Goal: Information Seeking & Learning: Learn about a topic

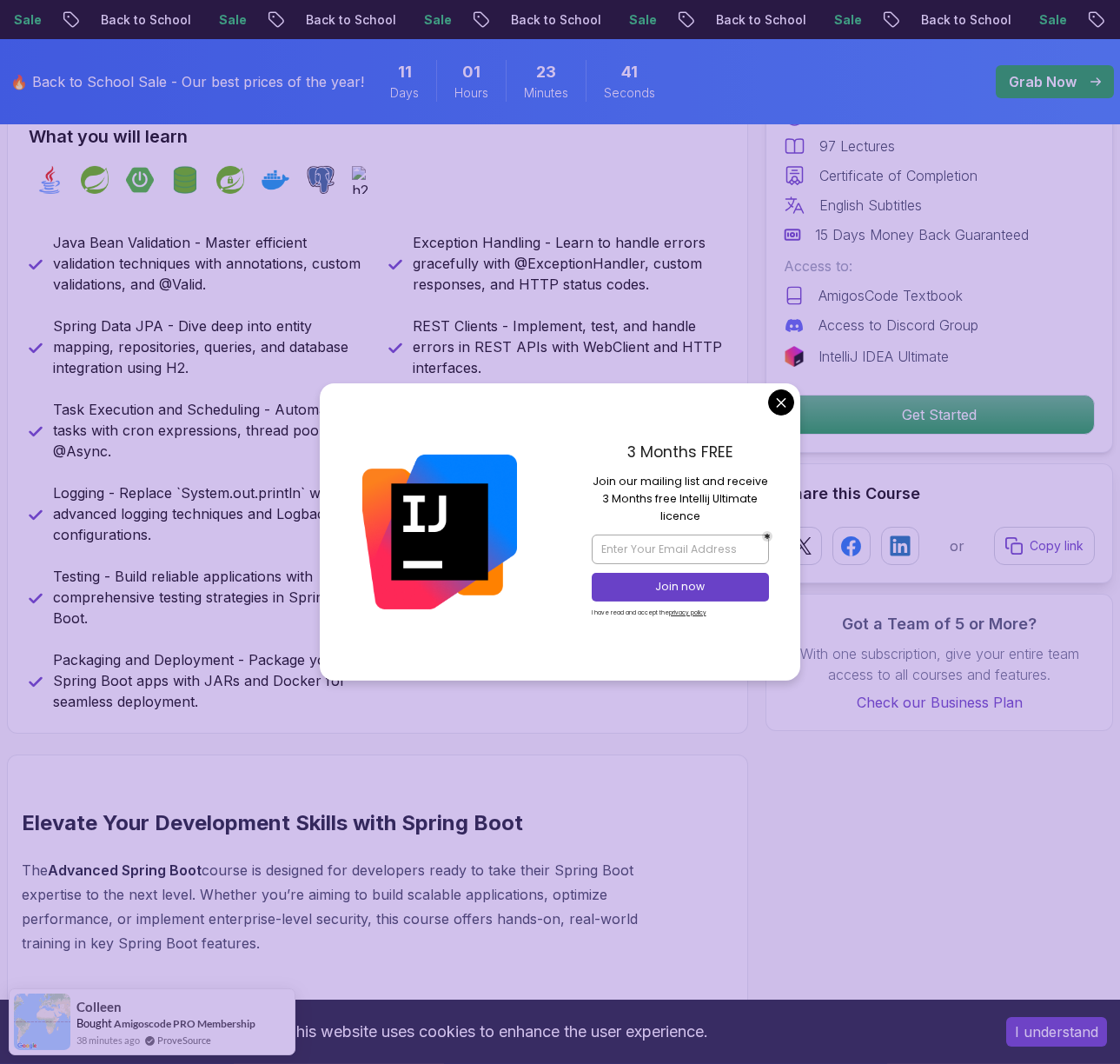
scroll to position [737, 0]
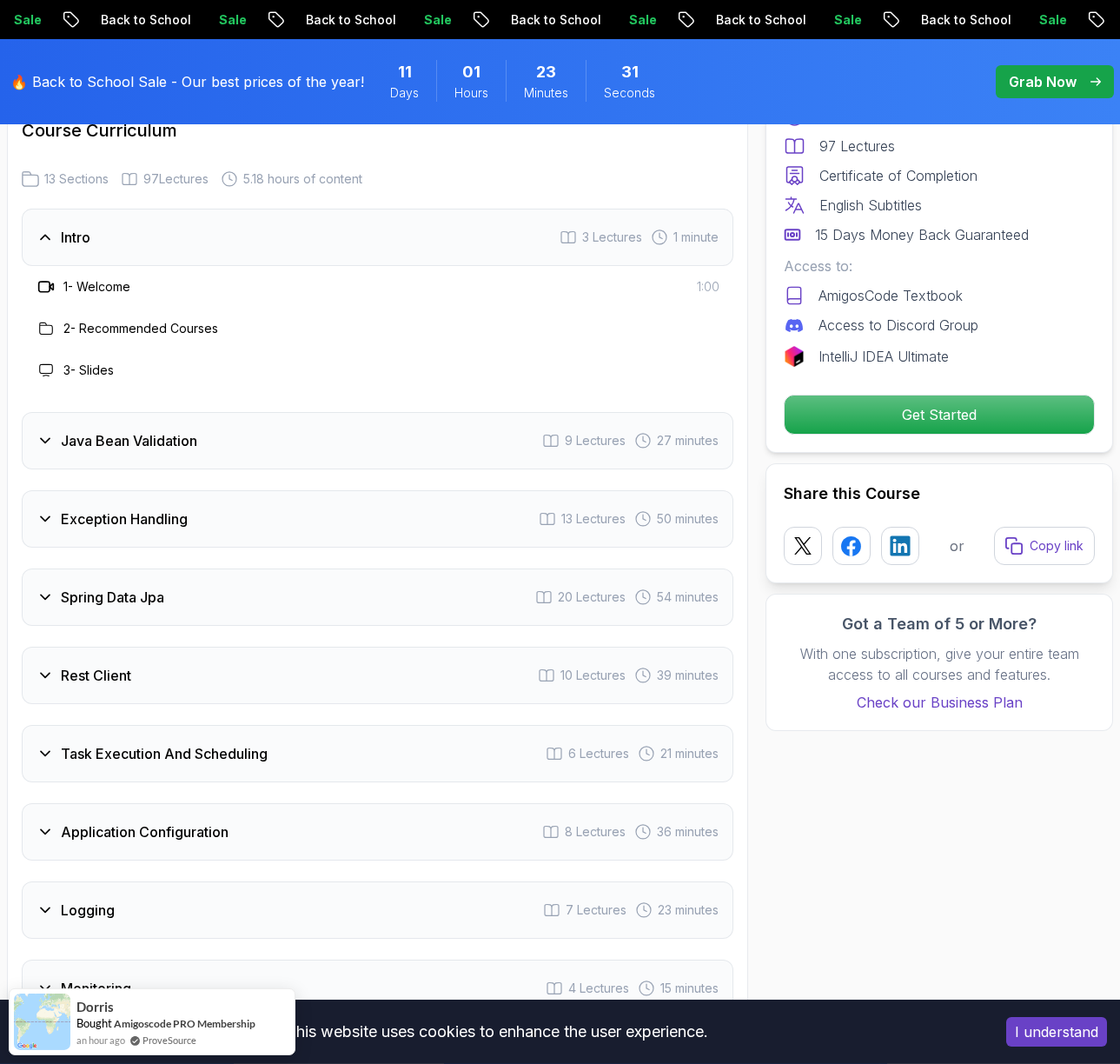
scroll to position [2572, 0]
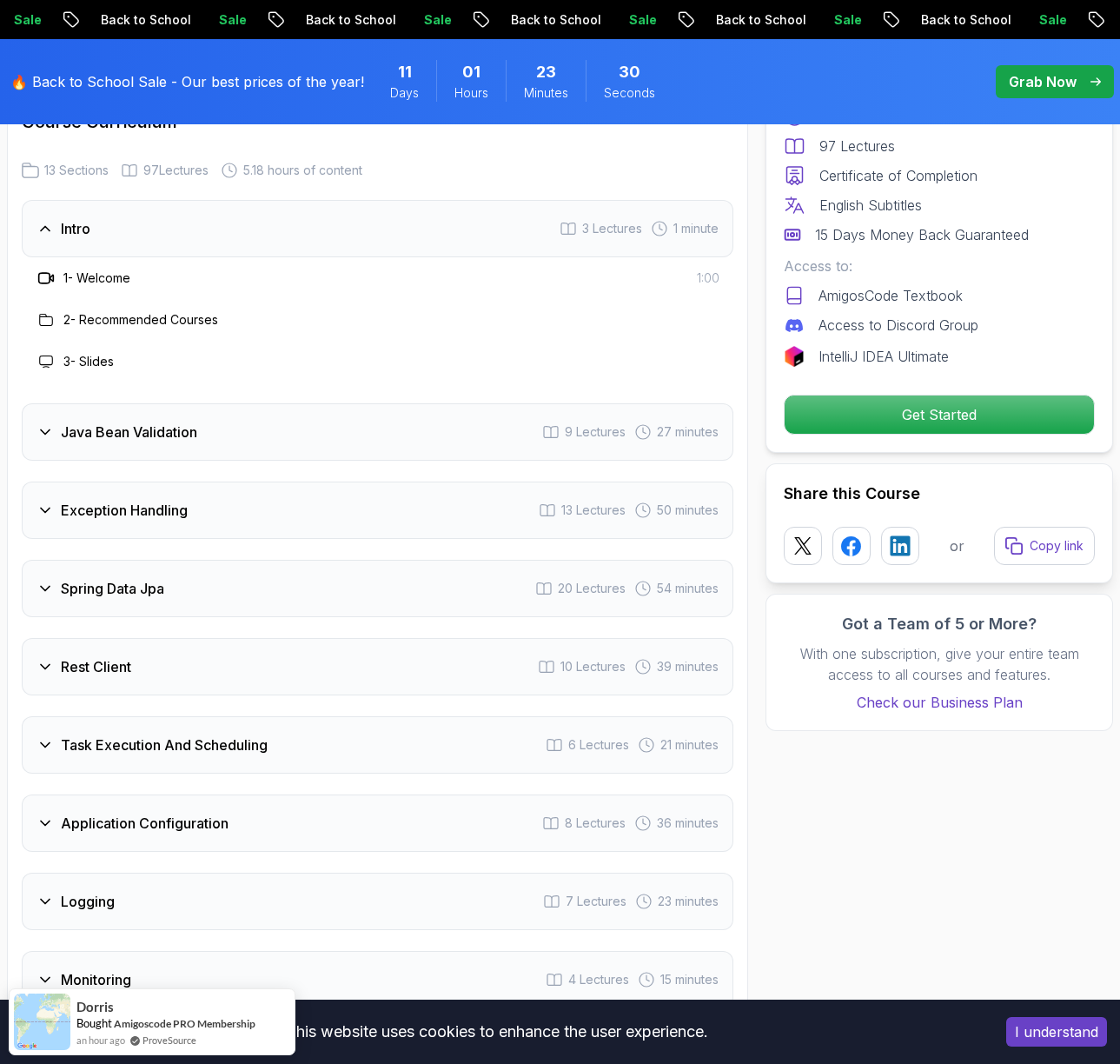
click at [427, 236] on div "Intro 3 Lectures 1 minute" at bounding box center [378, 228] width 712 height 58
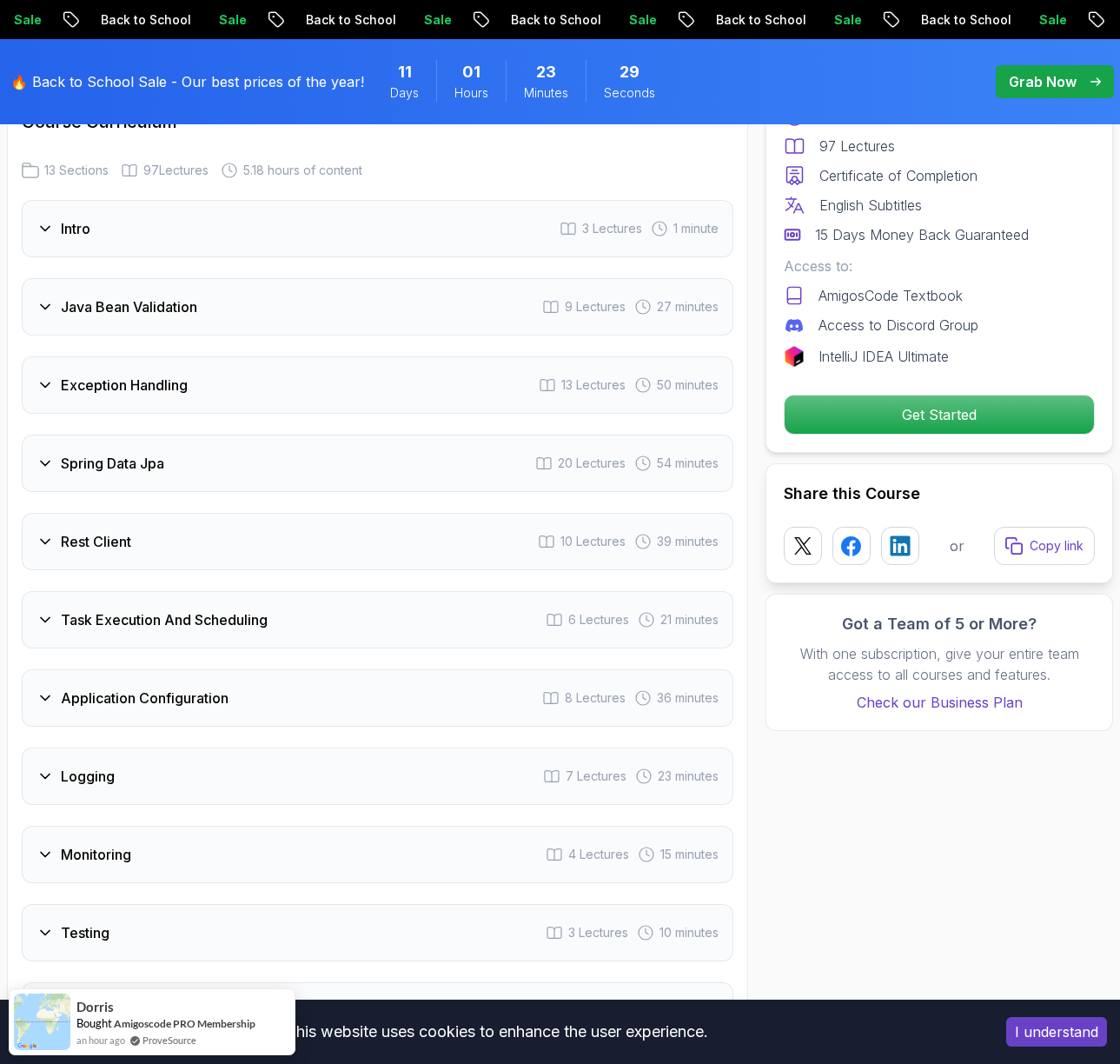
click at [379, 302] on div "Java Bean Validation 9 Lectures 27 minutes" at bounding box center [378, 307] width 712 height 58
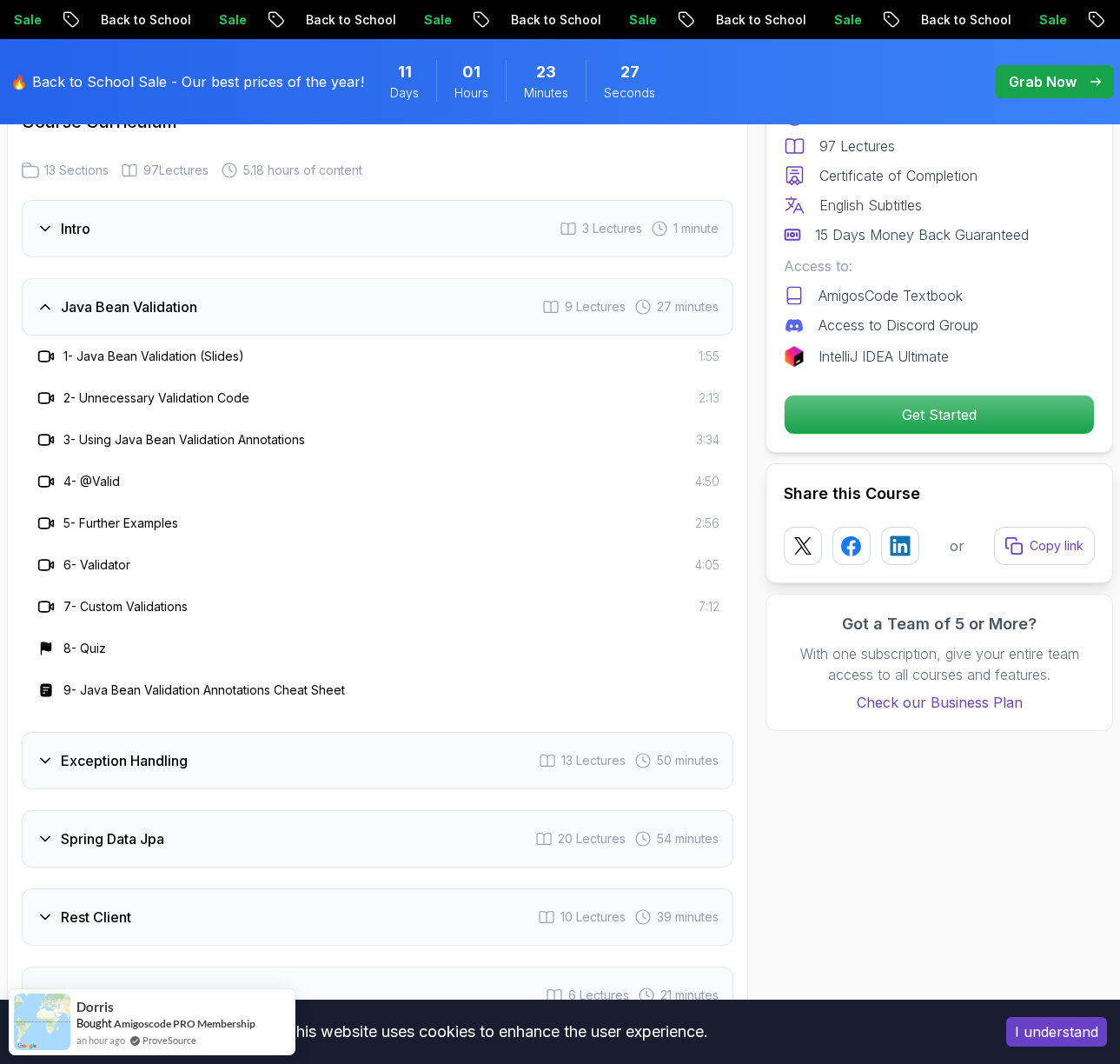
click at [379, 304] on div "Java Bean Validation 9 Lectures 27 minutes" at bounding box center [378, 307] width 712 height 58
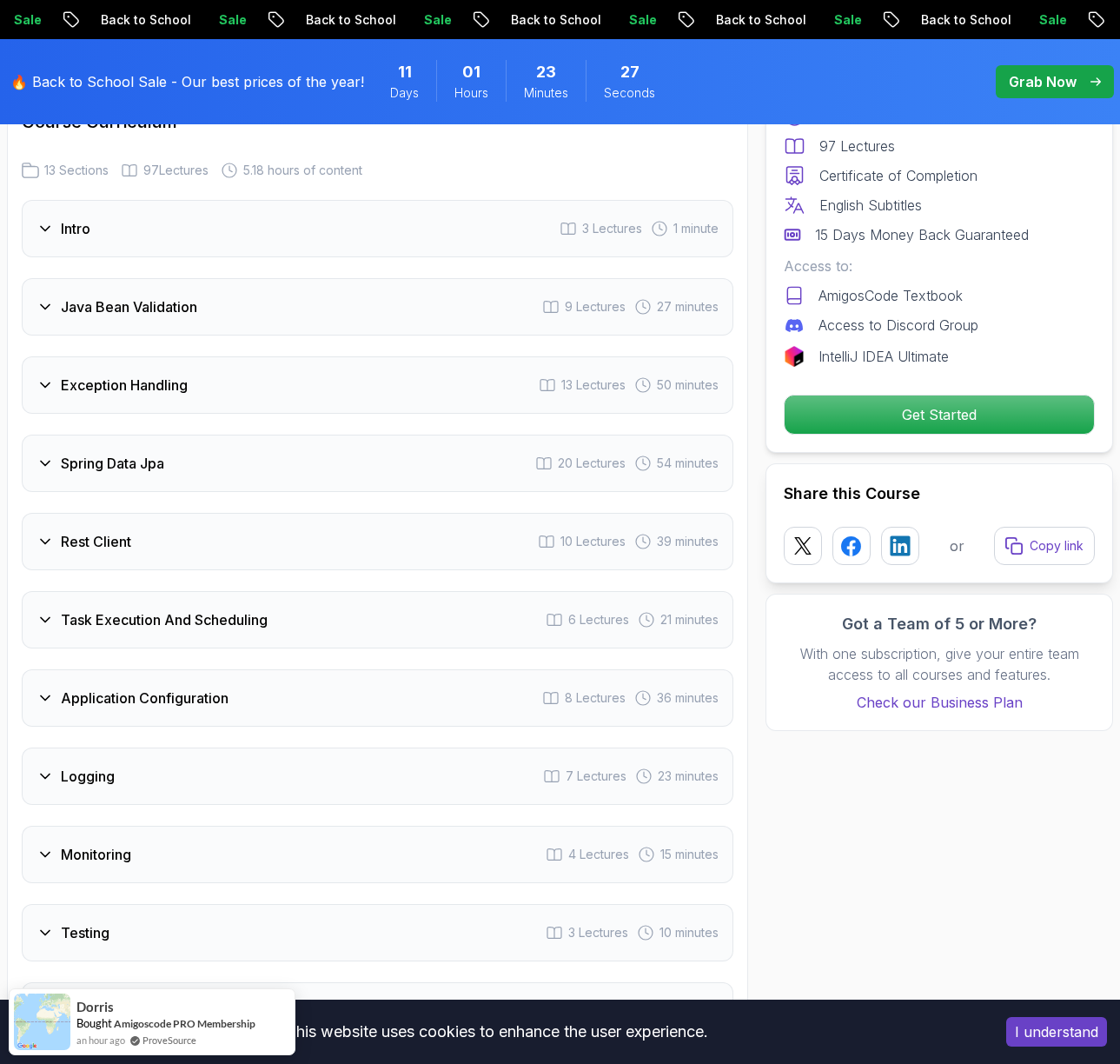
click at [323, 381] on div "Exception Handling 13 Lectures 50 minutes" at bounding box center [378, 385] width 712 height 58
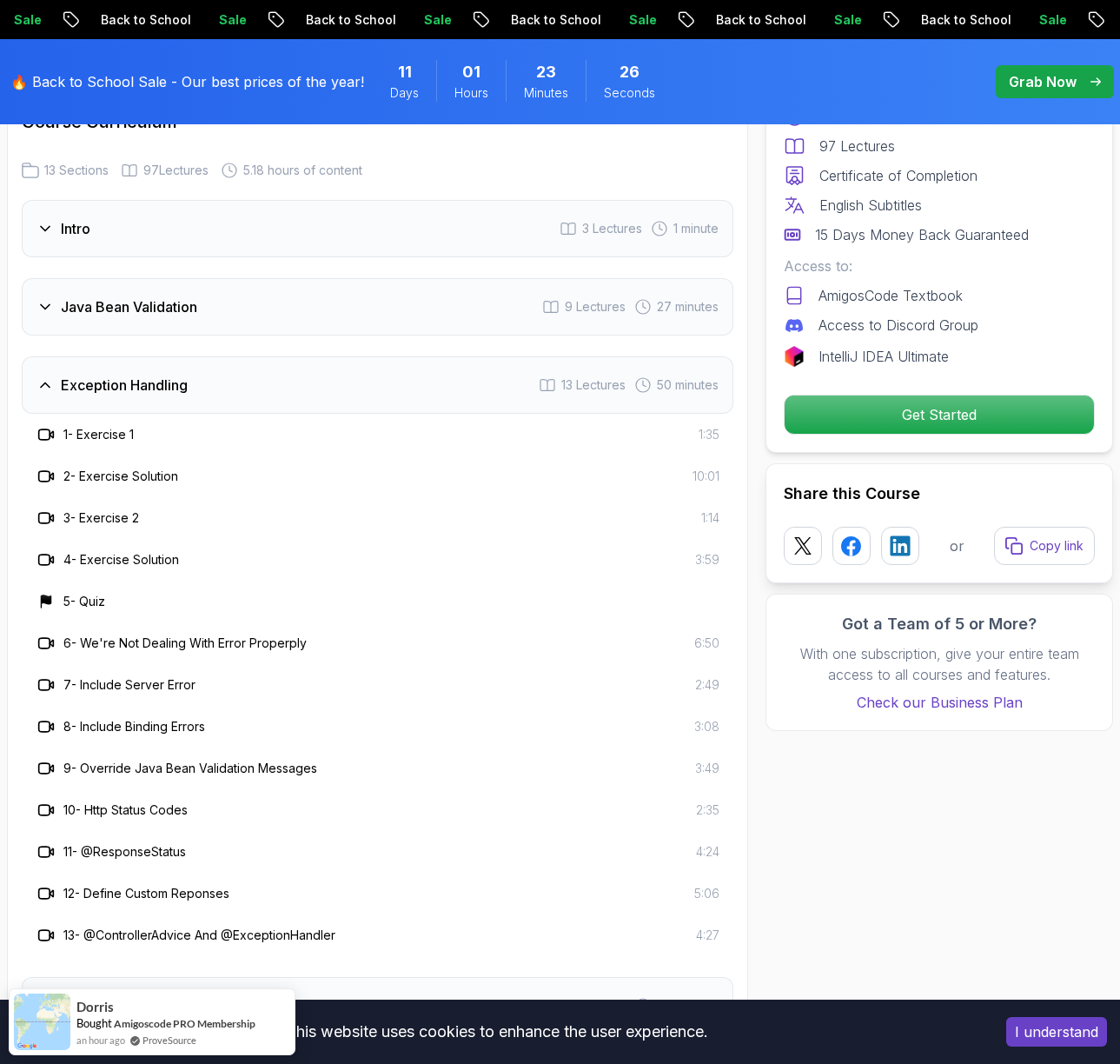
click at [322, 382] on div "Exception Handling 13 Lectures 50 minutes" at bounding box center [378, 385] width 712 height 58
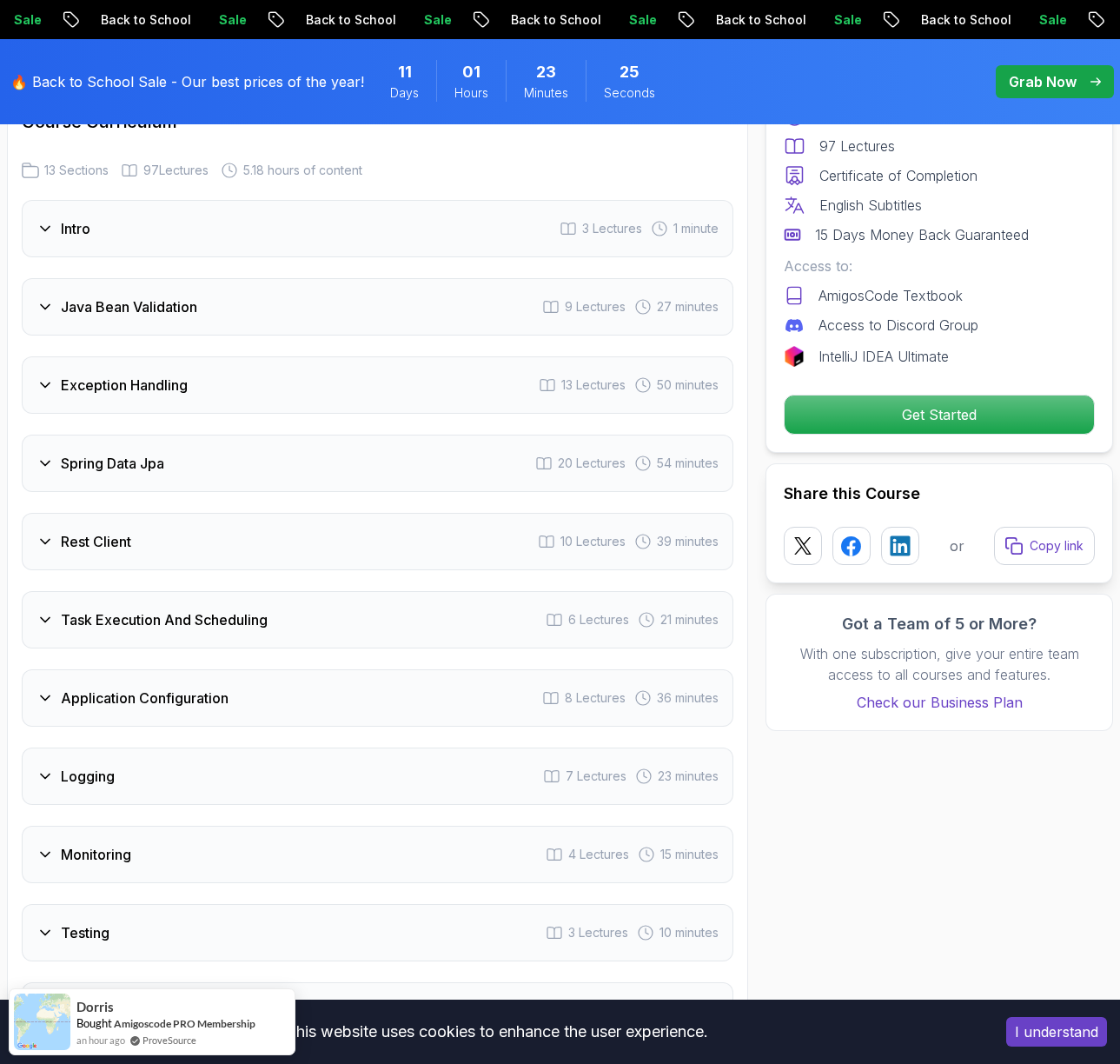
click at [292, 465] on div "Spring Data Jpa 20 Lectures 54 minutes" at bounding box center [378, 463] width 712 height 58
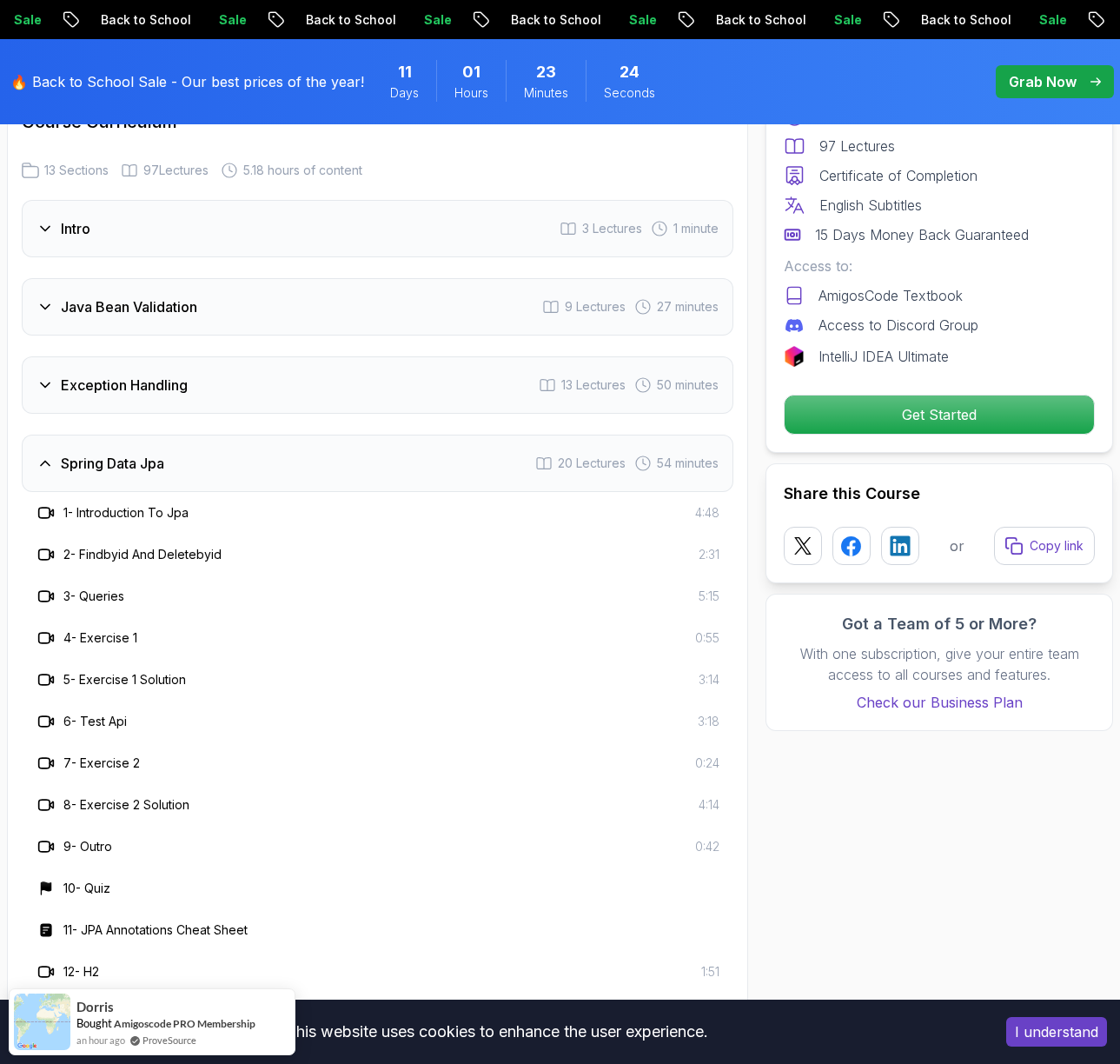
click at [292, 465] on div "Spring Data Jpa 20 Lectures 54 minutes" at bounding box center [378, 463] width 712 height 58
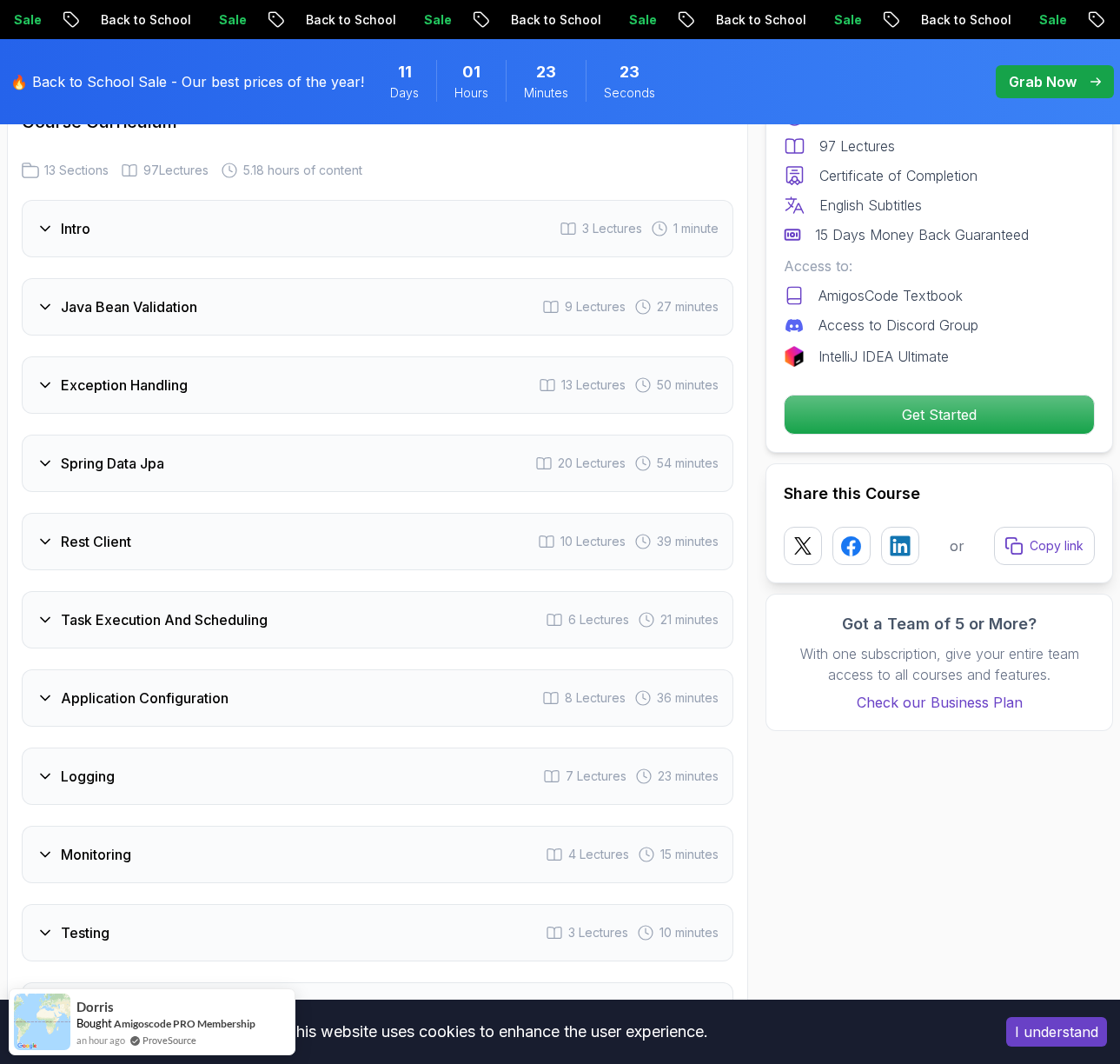
click at [284, 534] on div "Rest Client 10 Lectures 39 minutes" at bounding box center [378, 541] width 712 height 58
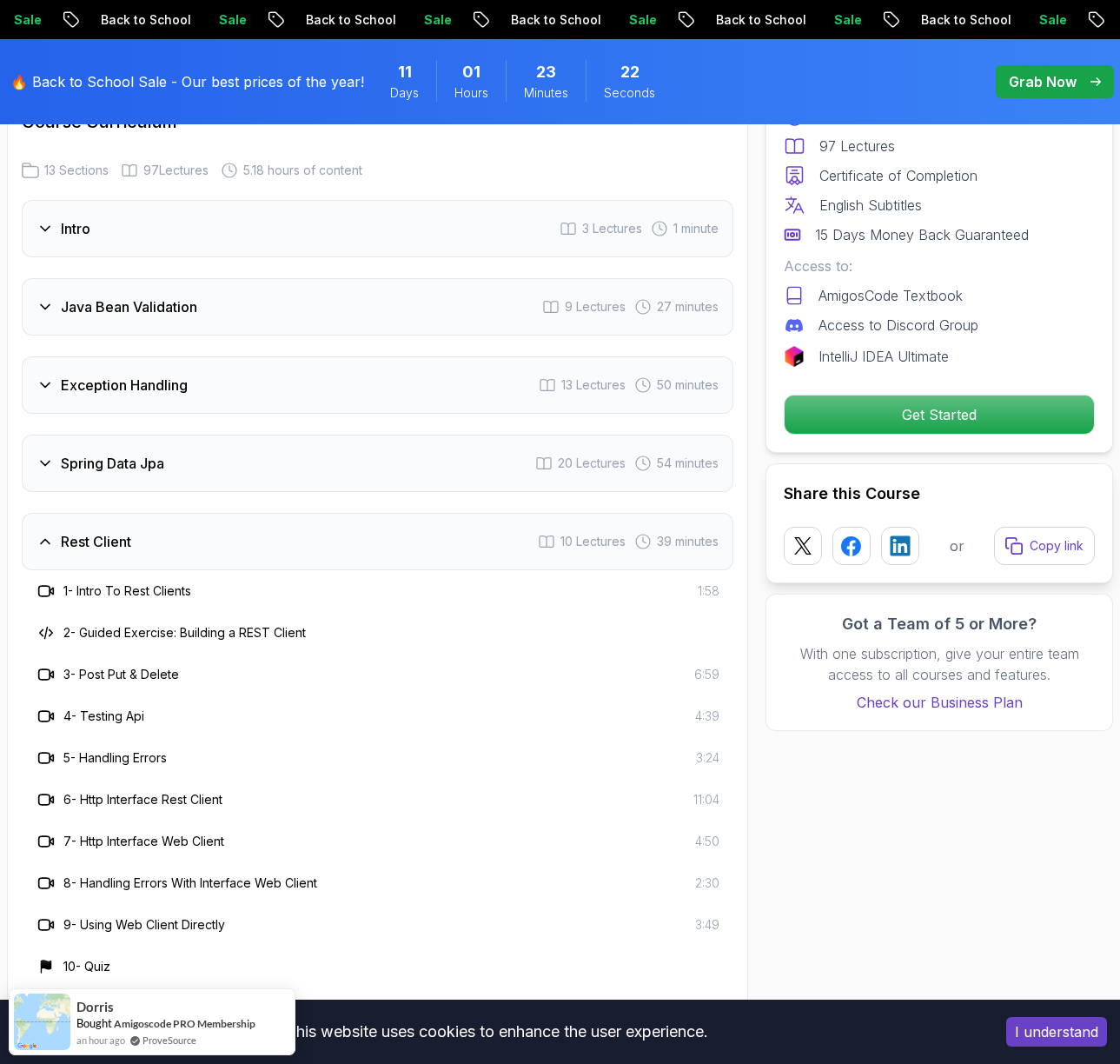
click at [284, 534] on div "Rest Client 10 Lectures 39 minutes" at bounding box center [378, 541] width 712 height 58
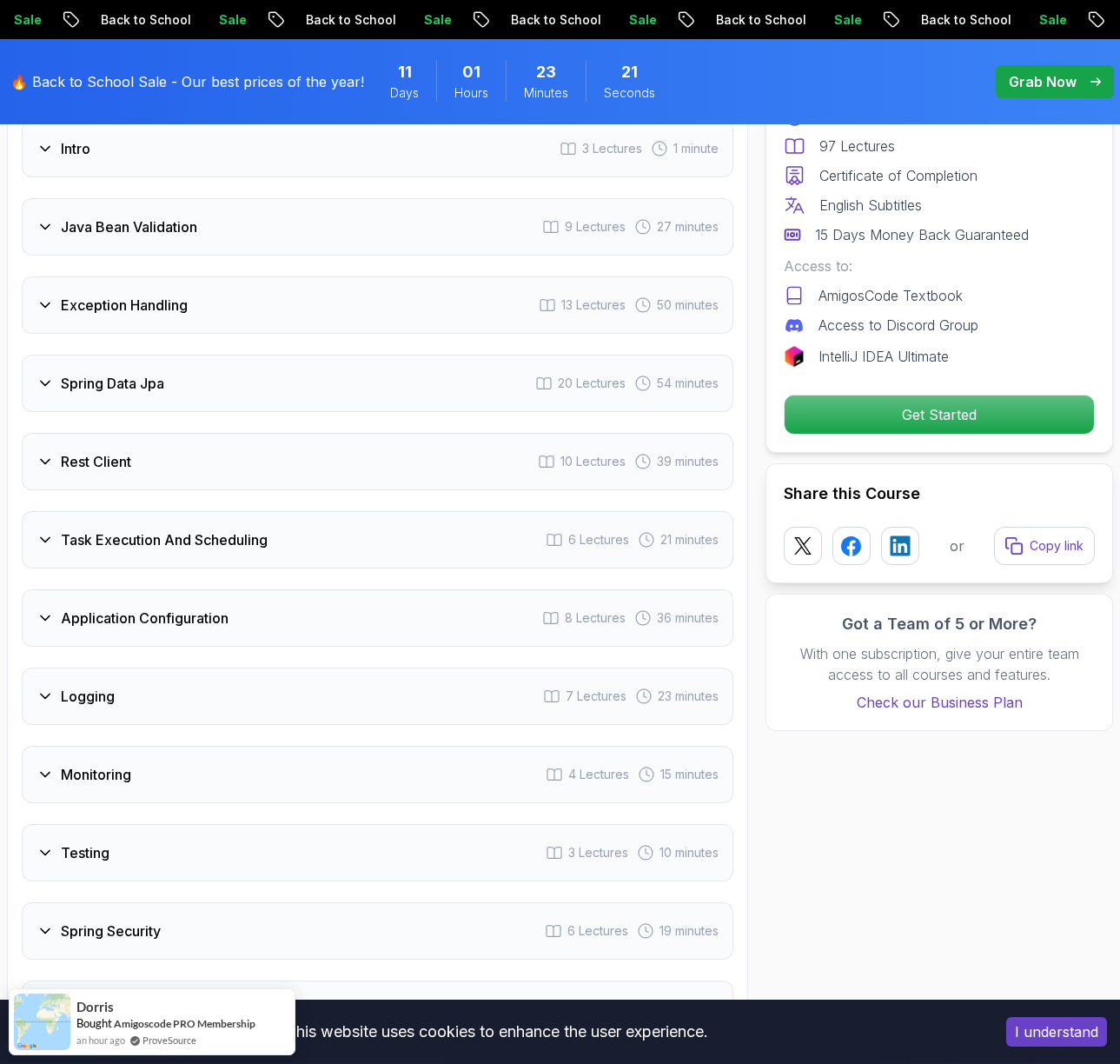
scroll to position [2684, 0]
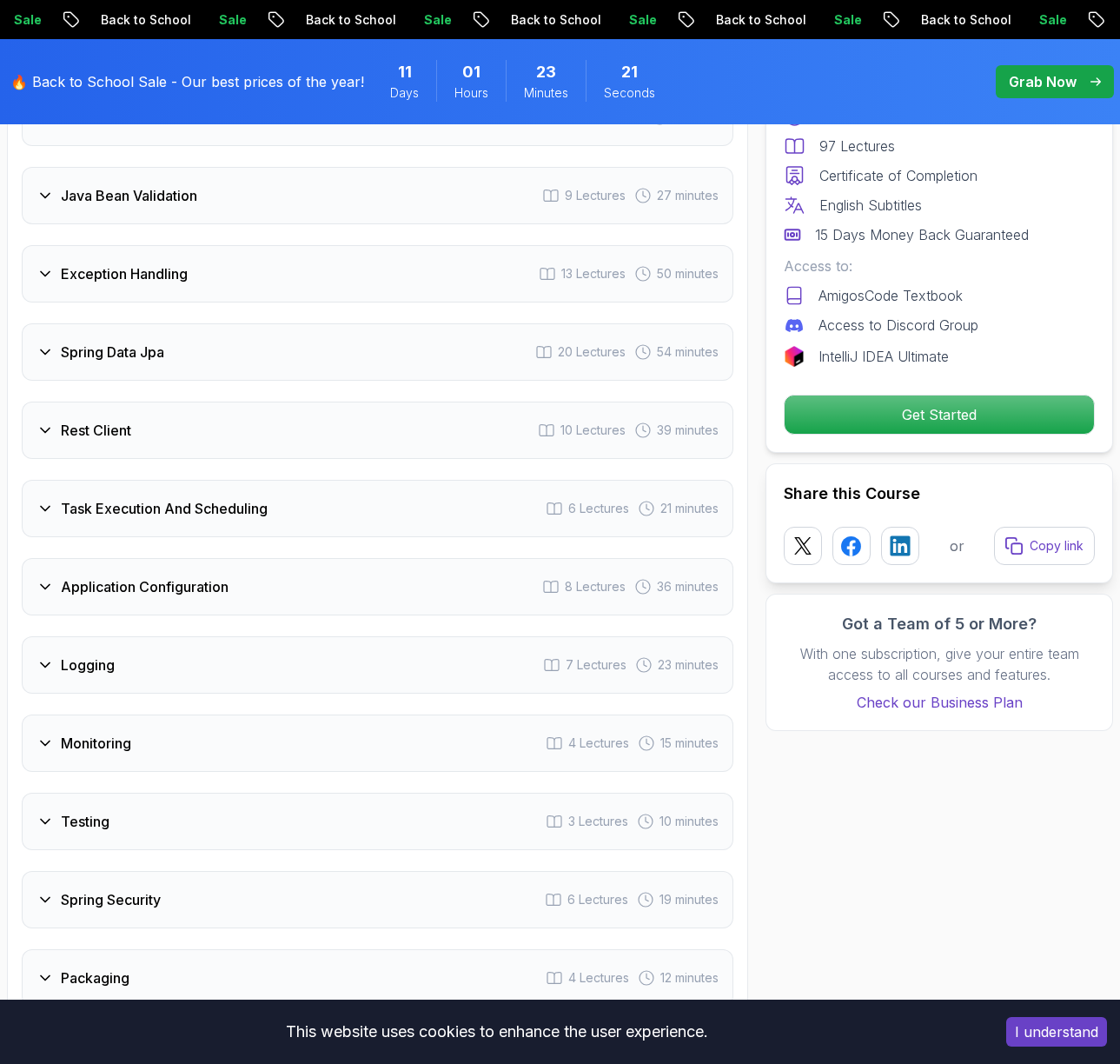
click at [297, 516] on div "Task Execution And Scheduling 6 Lectures 21 minutes" at bounding box center [378, 508] width 712 height 58
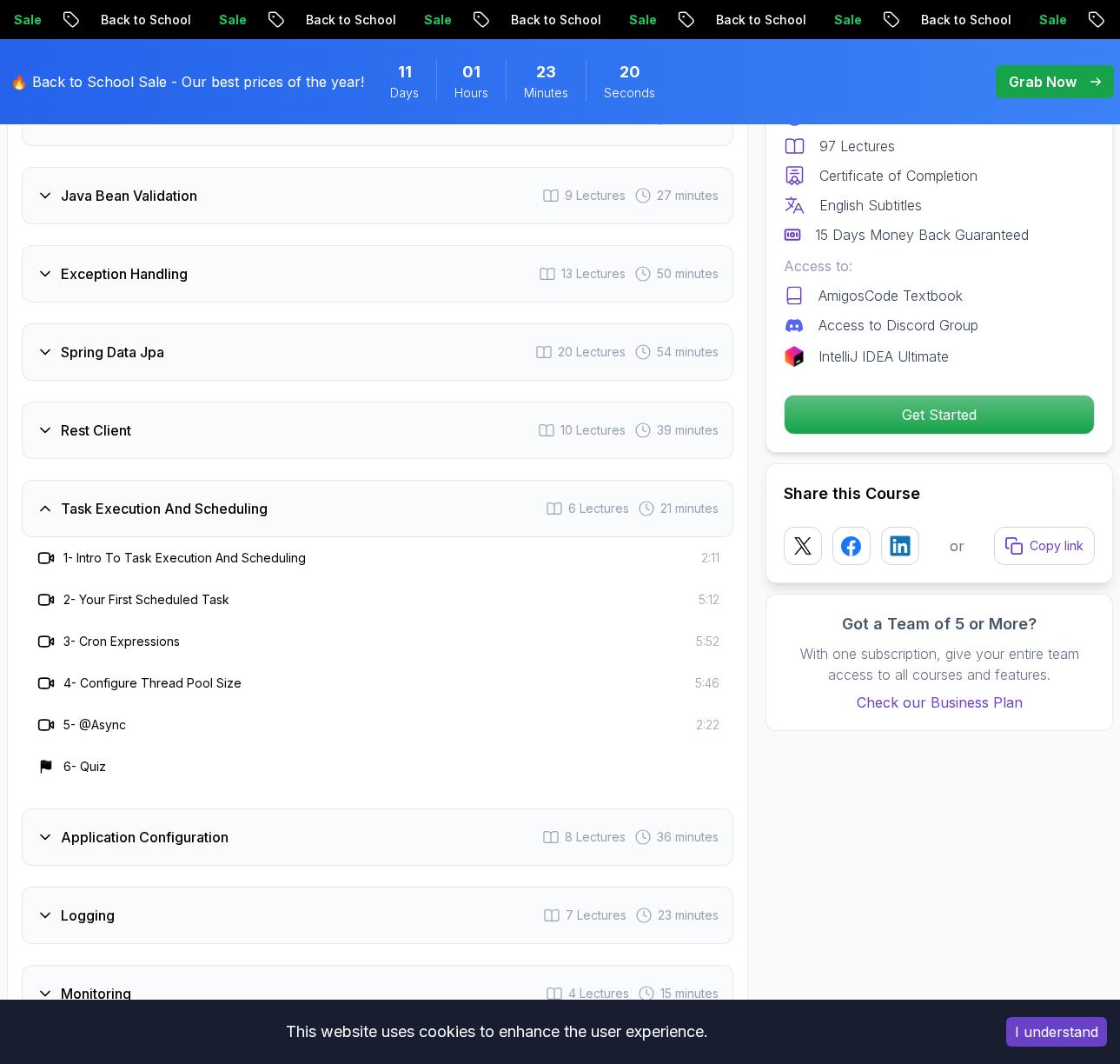
click at [297, 516] on div "Task Execution And Scheduling 6 Lectures 21 minutes" at bounding box center [378, 508] width 712 height 58
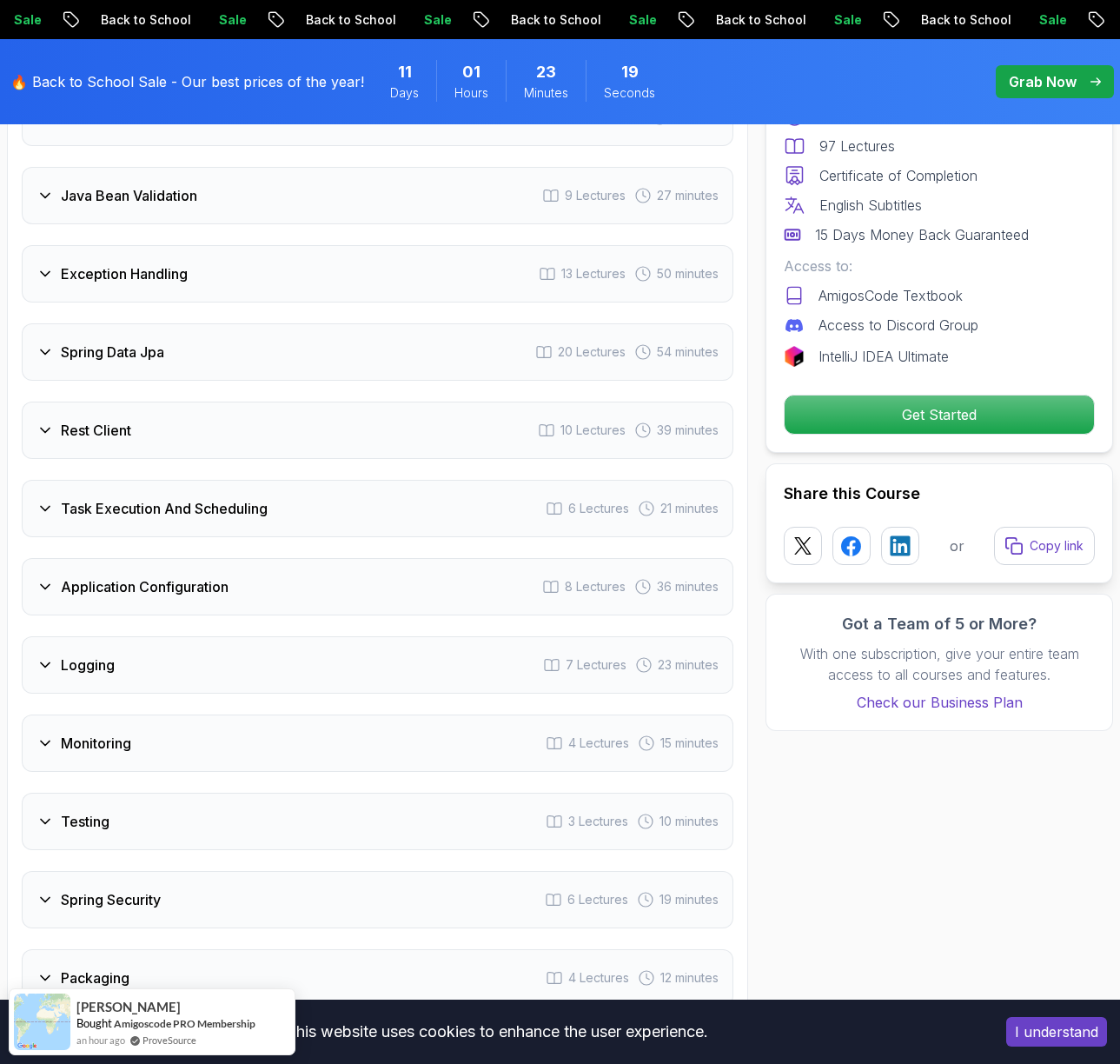
click at [297, 580] on div "Application Configuration 8 Lectures 36 minutes" at bounding box center [378, 586] width 712 height 58
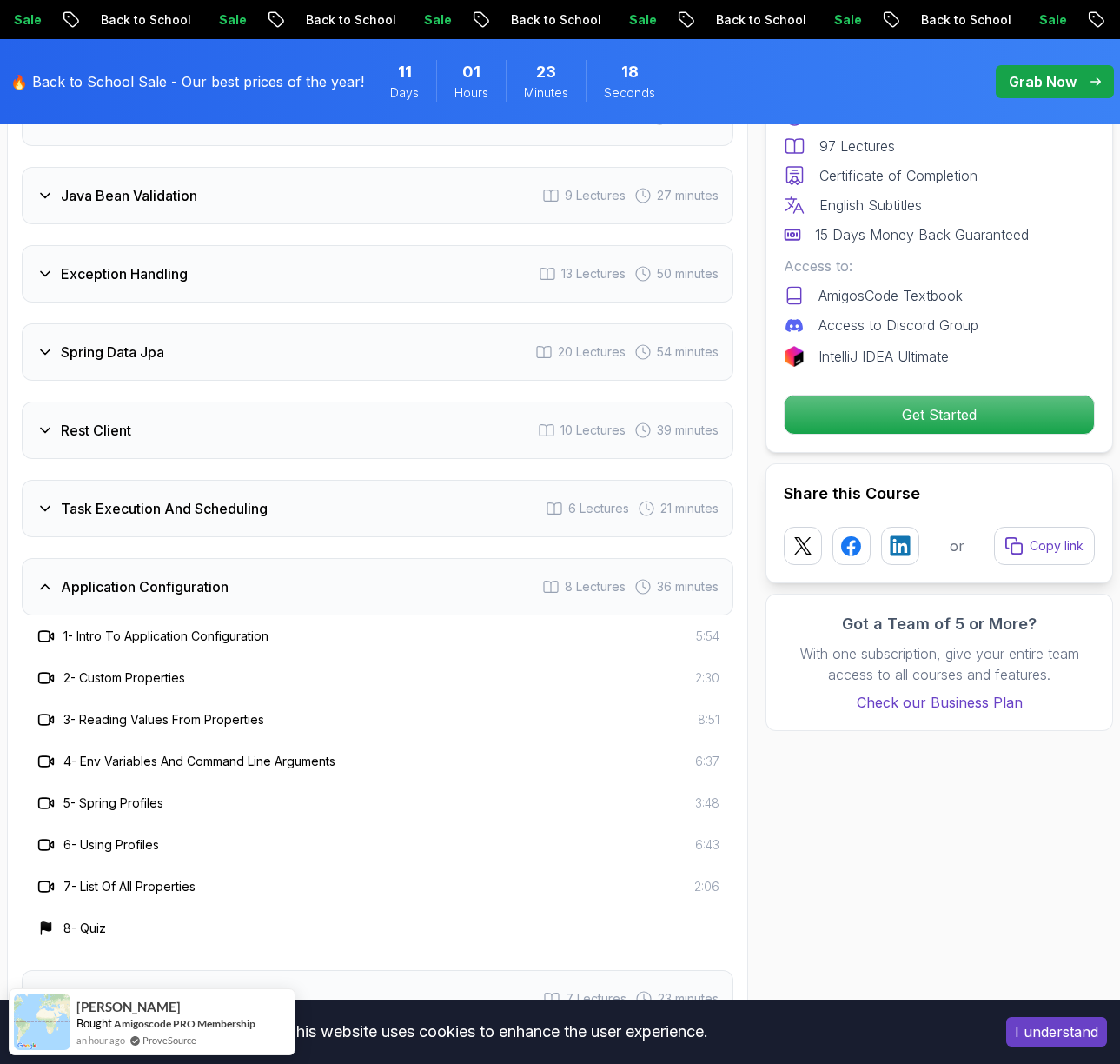
click at [297, 580] on div "Application Configuration 8 Lectures 36 minutes" at bounding box center [378, 586] width 712 height 58
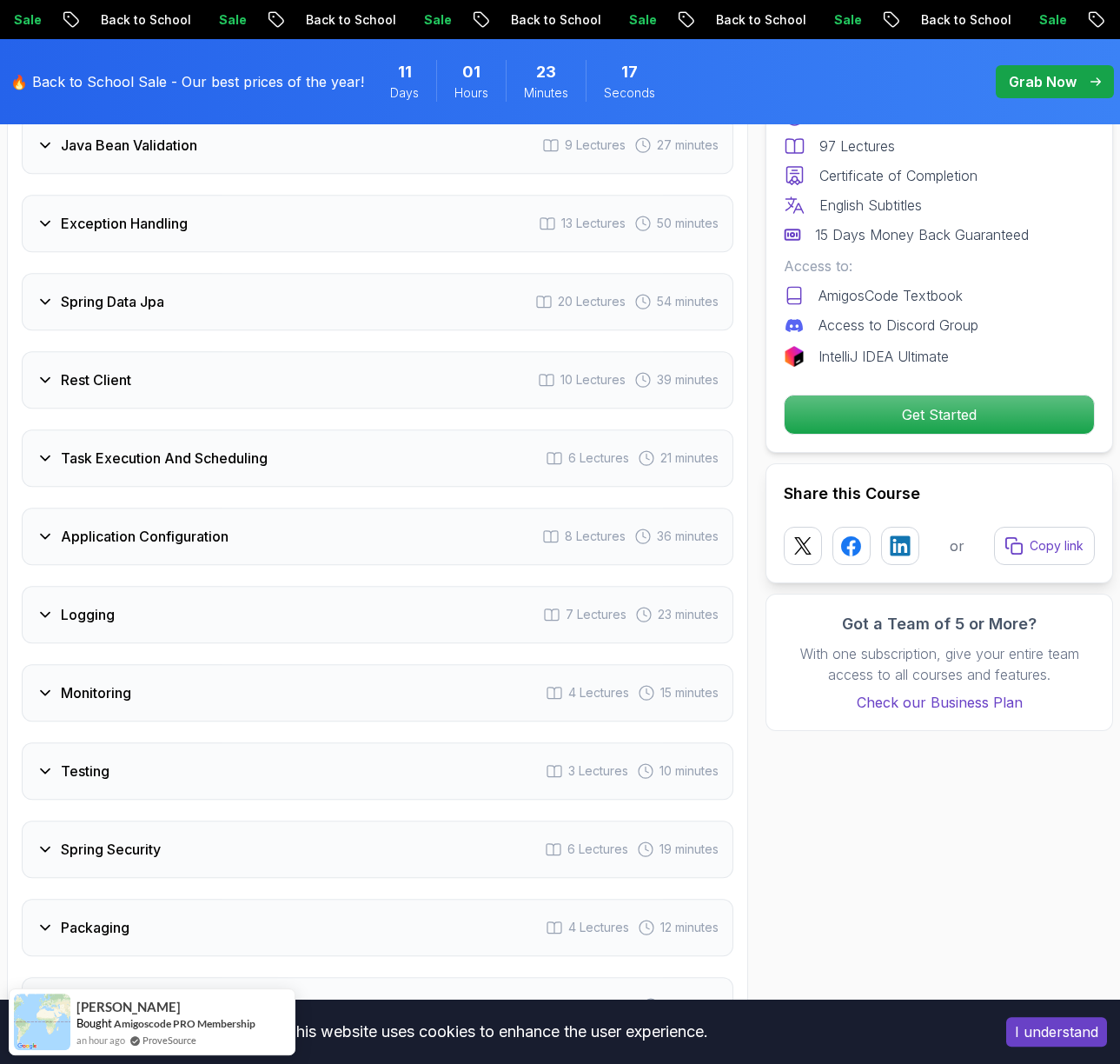
scroll to position [2739, 0]
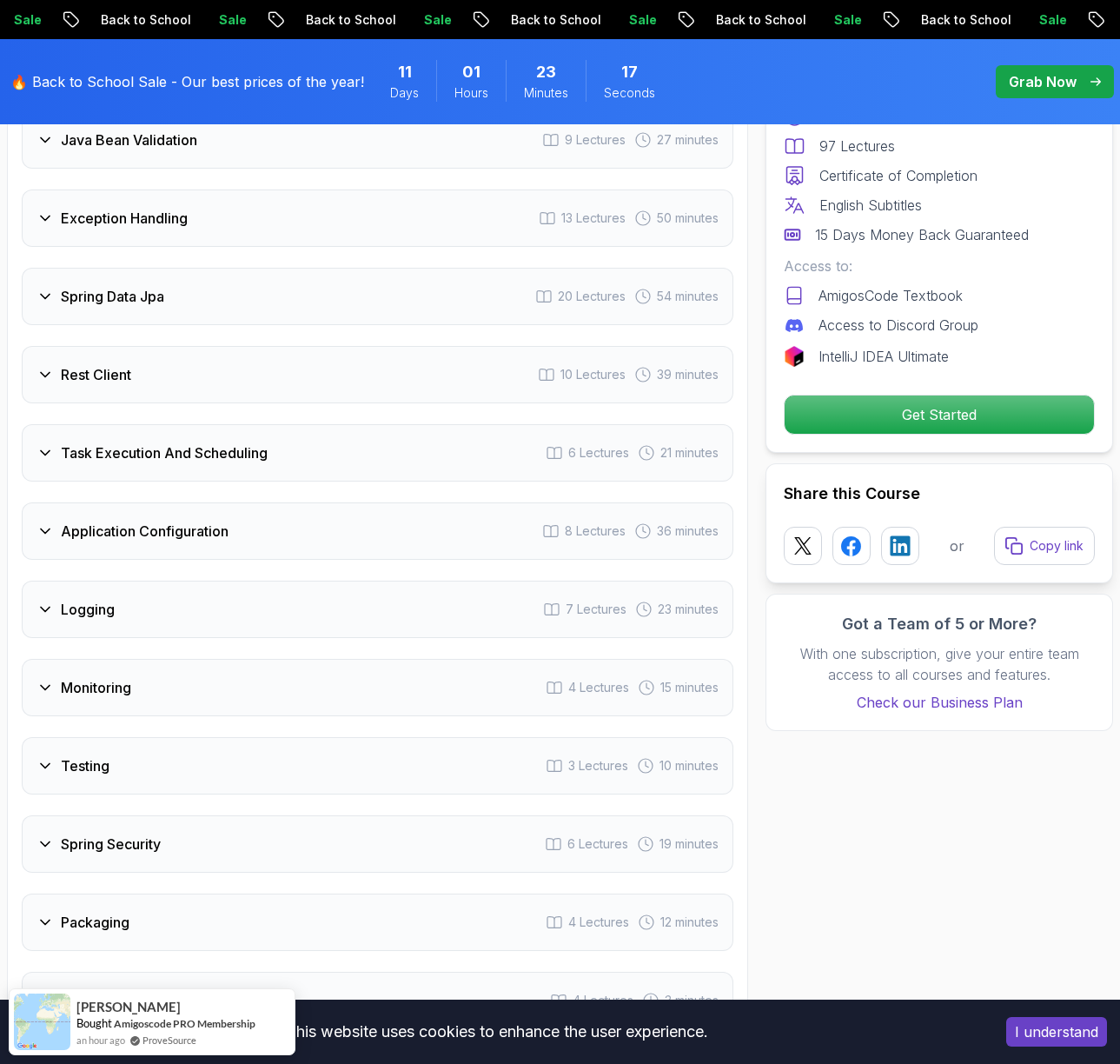
click at [297, 598] on div "Logging 7 Lectures 23 minutes" at bounding box center [378, 609] width 712 height 58
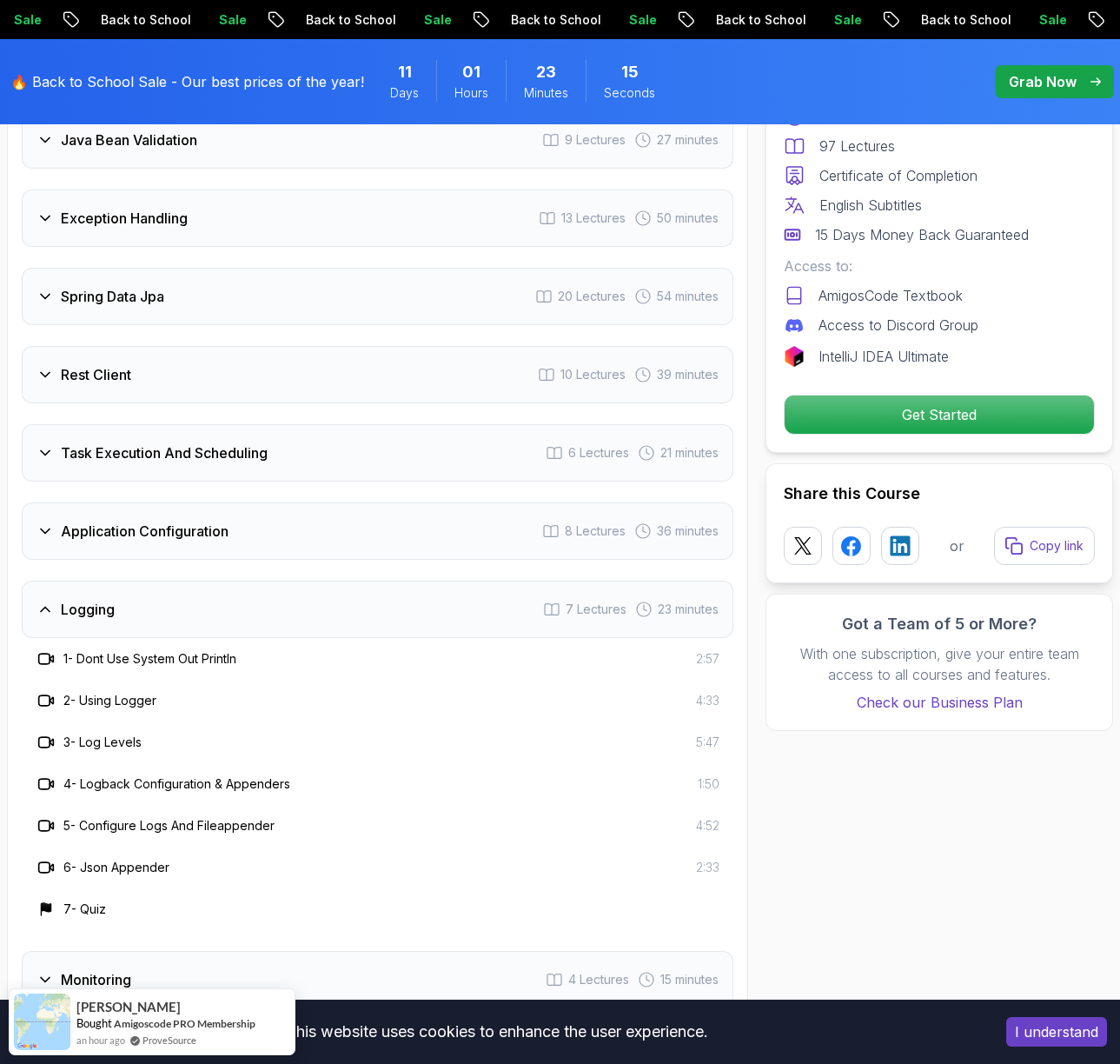
click at [297, 597] on div "Logging 7 Lectures 23 minutes" at bounding box center [378, 609] width 712 height 58
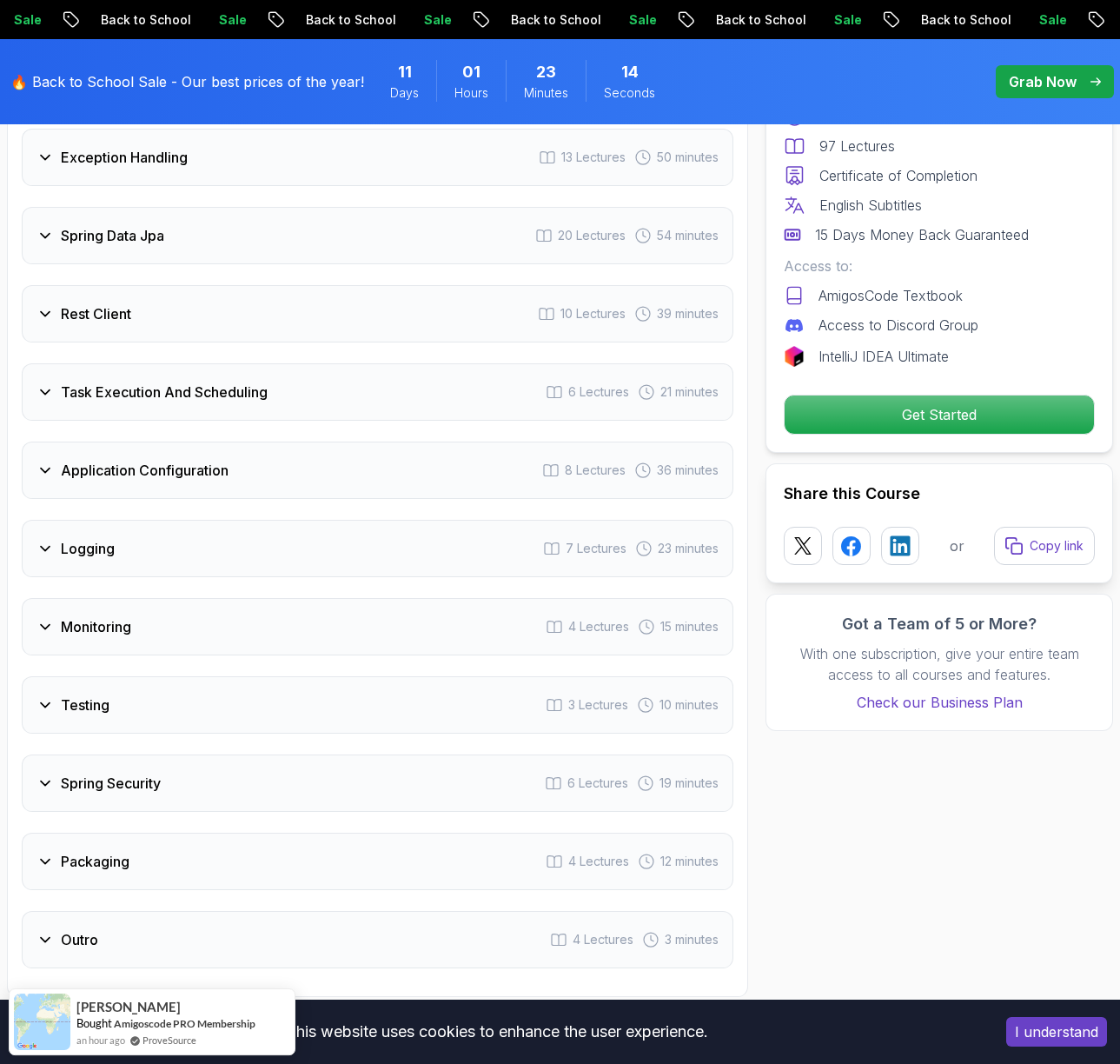
scroll to position [2808, 0]
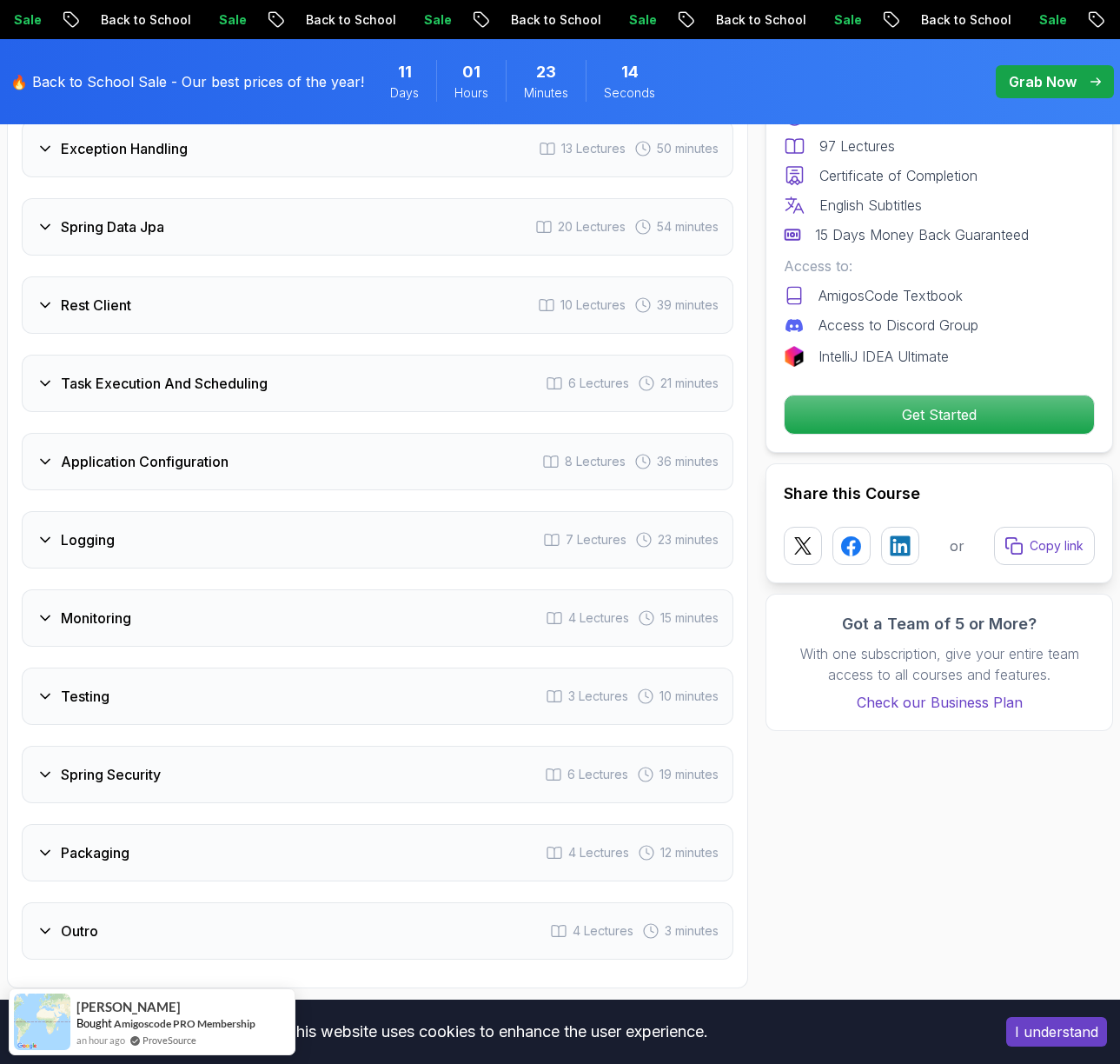
click at [299, 624] on div "Monitoring 4 Lectures 15 minutes" at bounding box center [378, 618] width 712 height 58
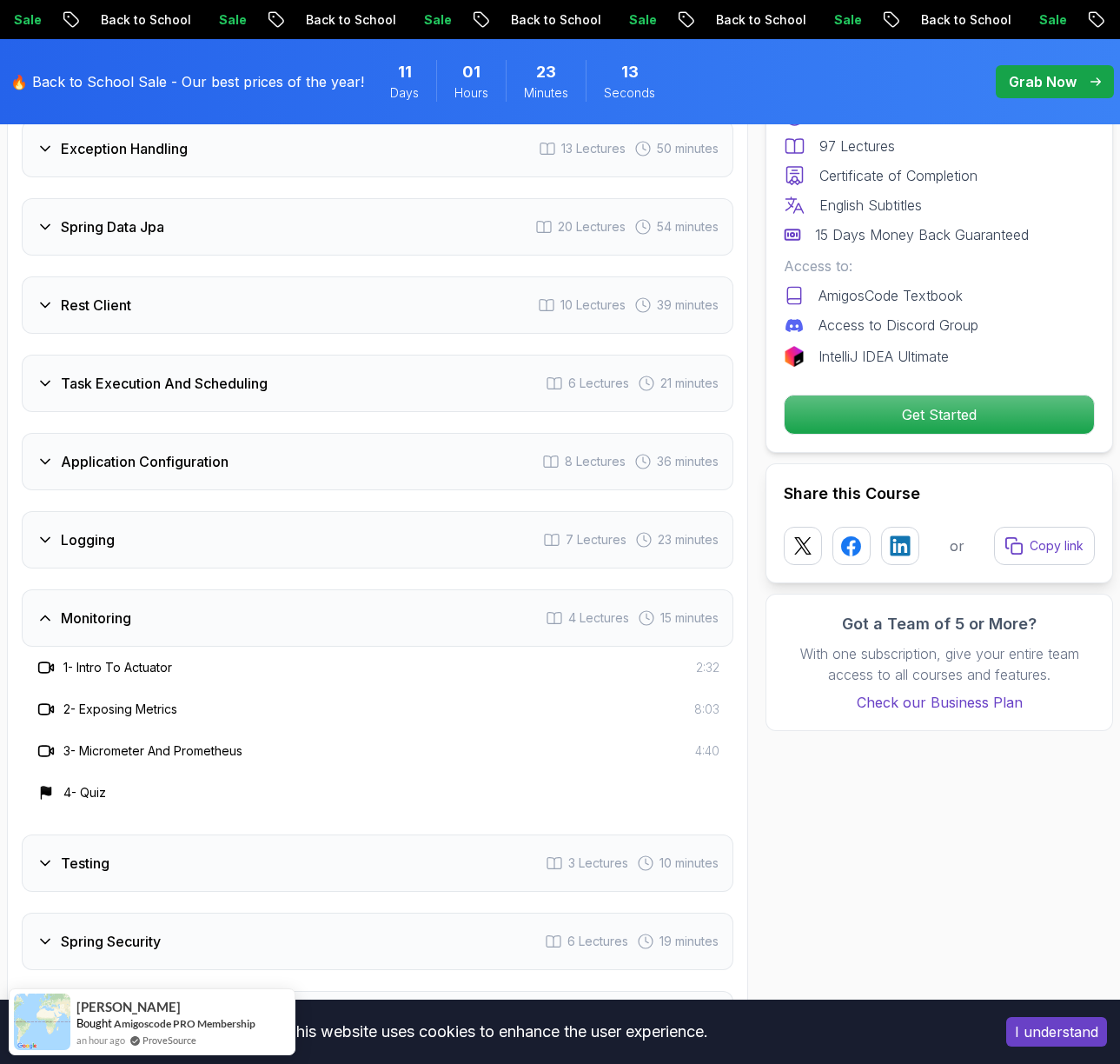
click at [299, 622] on div "Monitoring 4 Lectures 15 minutes" at bounding box center [378, 618] width 712 height 58
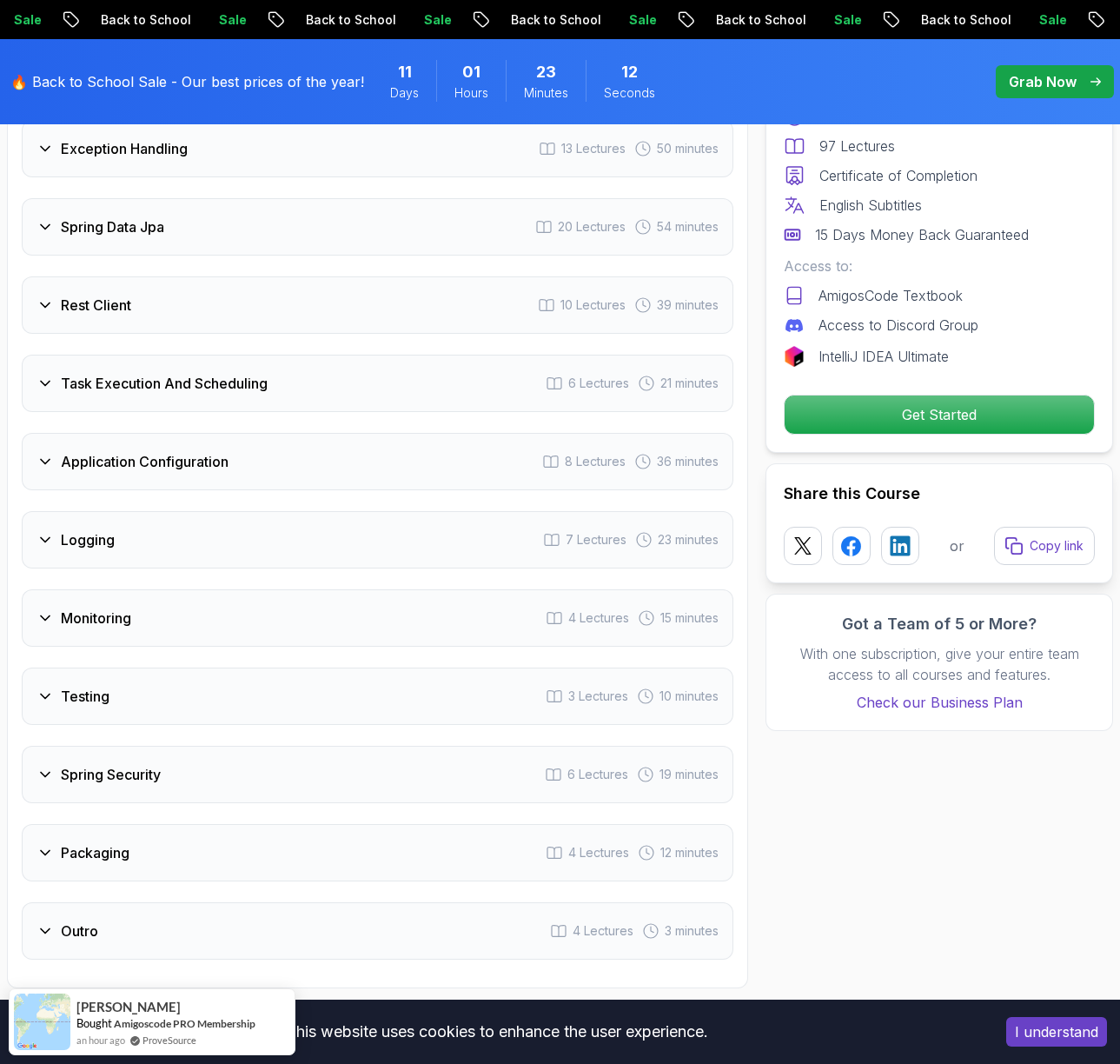
click at [305, 706] on div "Testing 3 Lectures 10 minutes" at bounding box center [378, 697] width 712 height 58
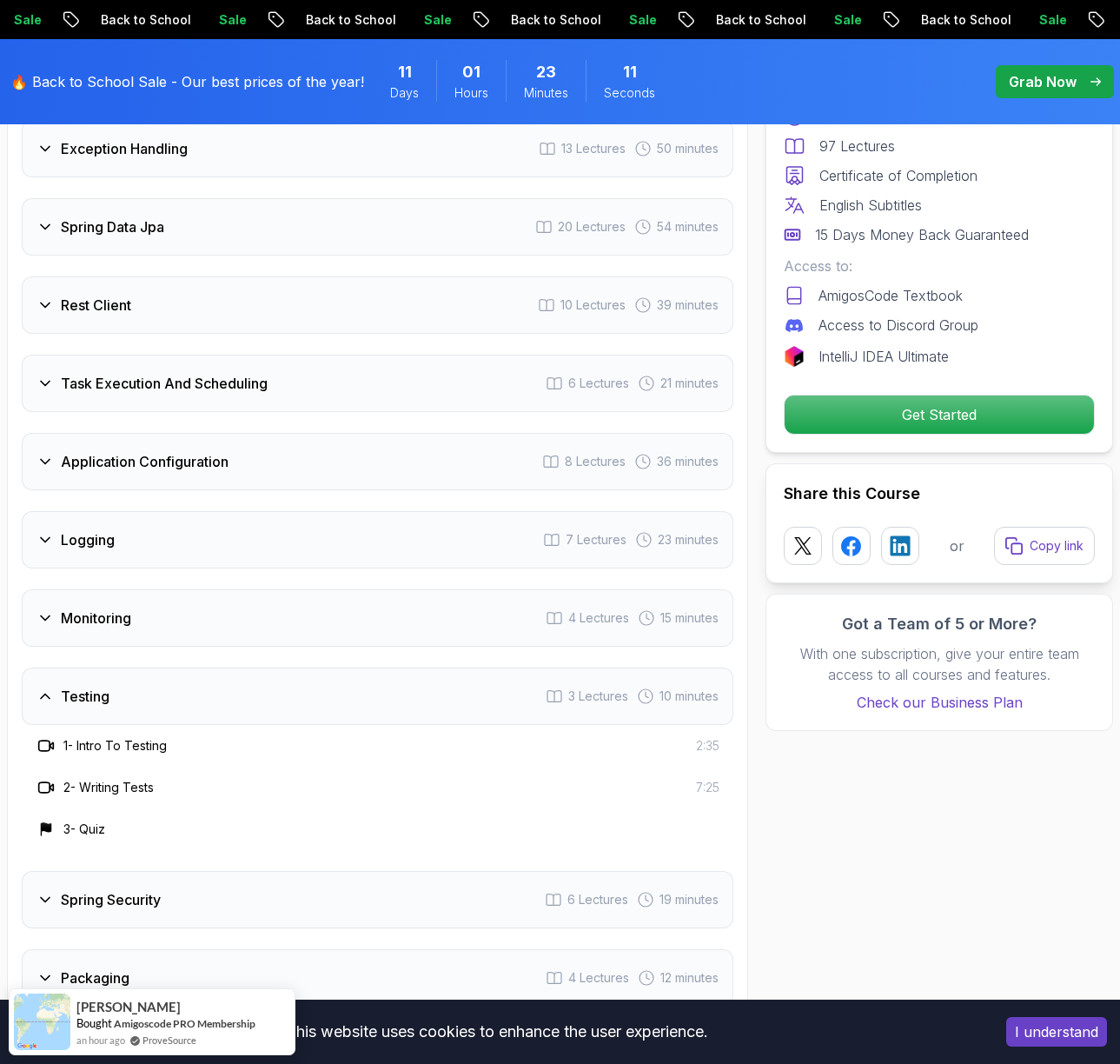
click at [305, 706] on div "Testing 3 Lectures 10 minutes" at bounding box center [378, 697] width 712 height 58
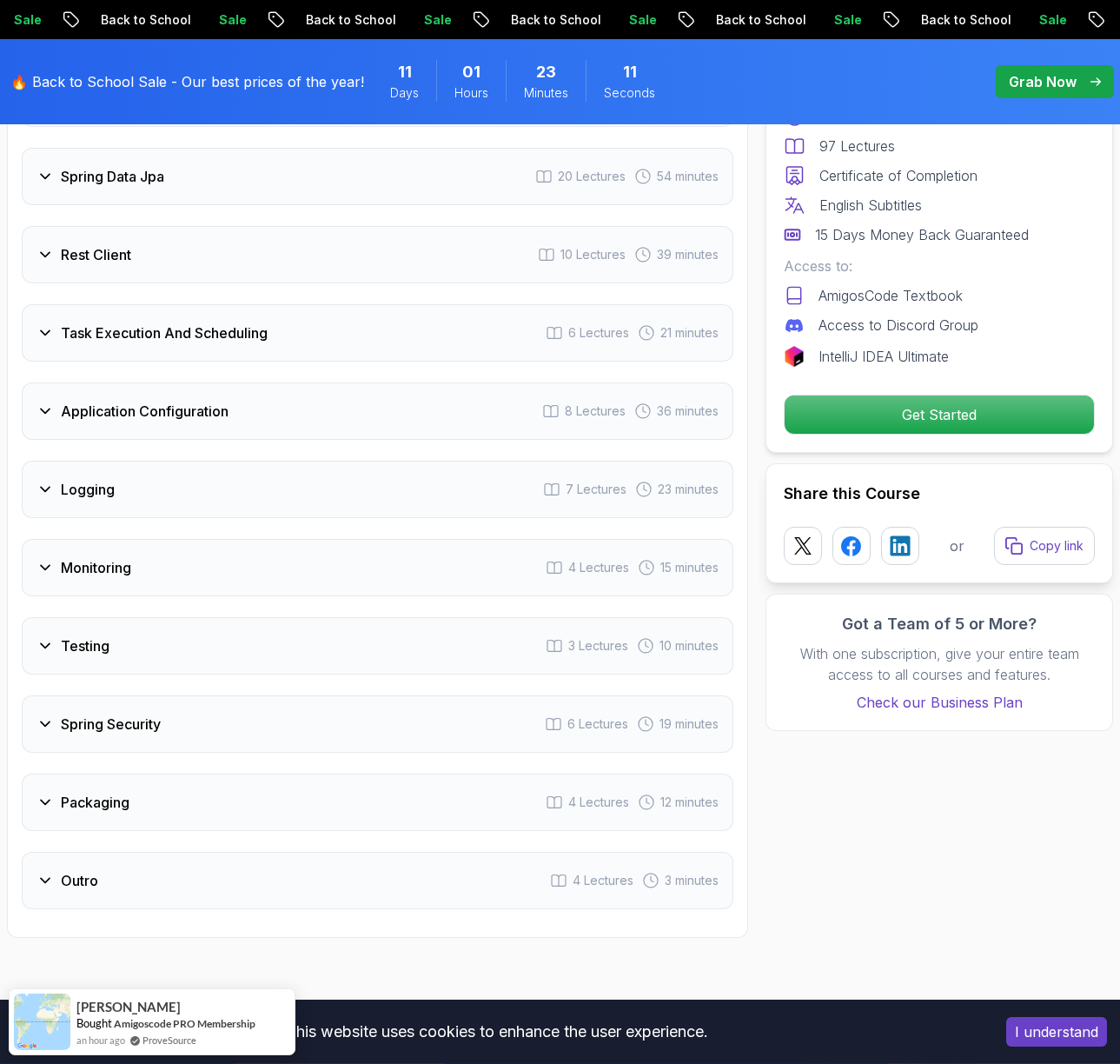
scroll to position [2864, 0]
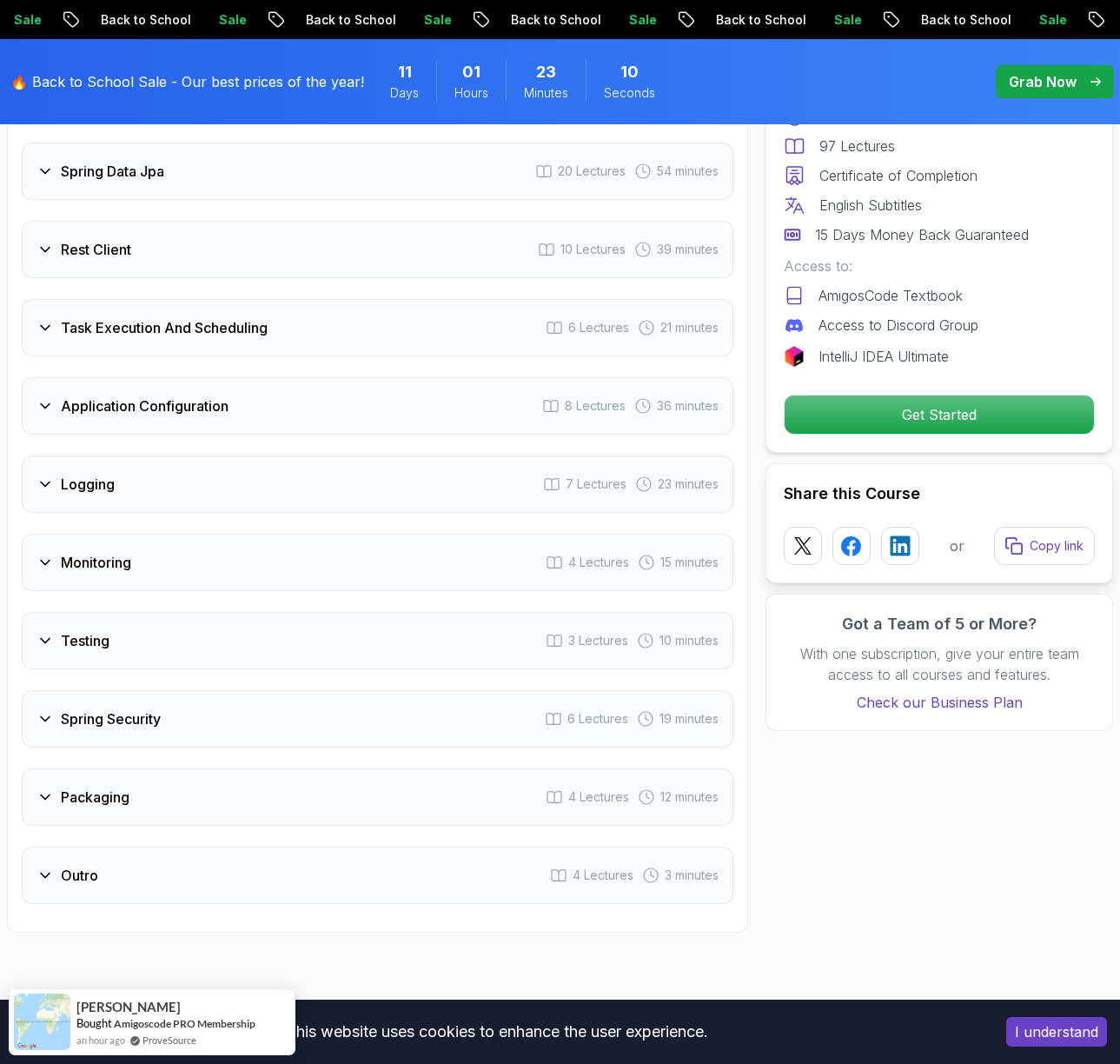
click at [306, 723] on div "Spring Security 6 Lectures 19 minutes" at bounding box center [378, 719] width 712 height 58
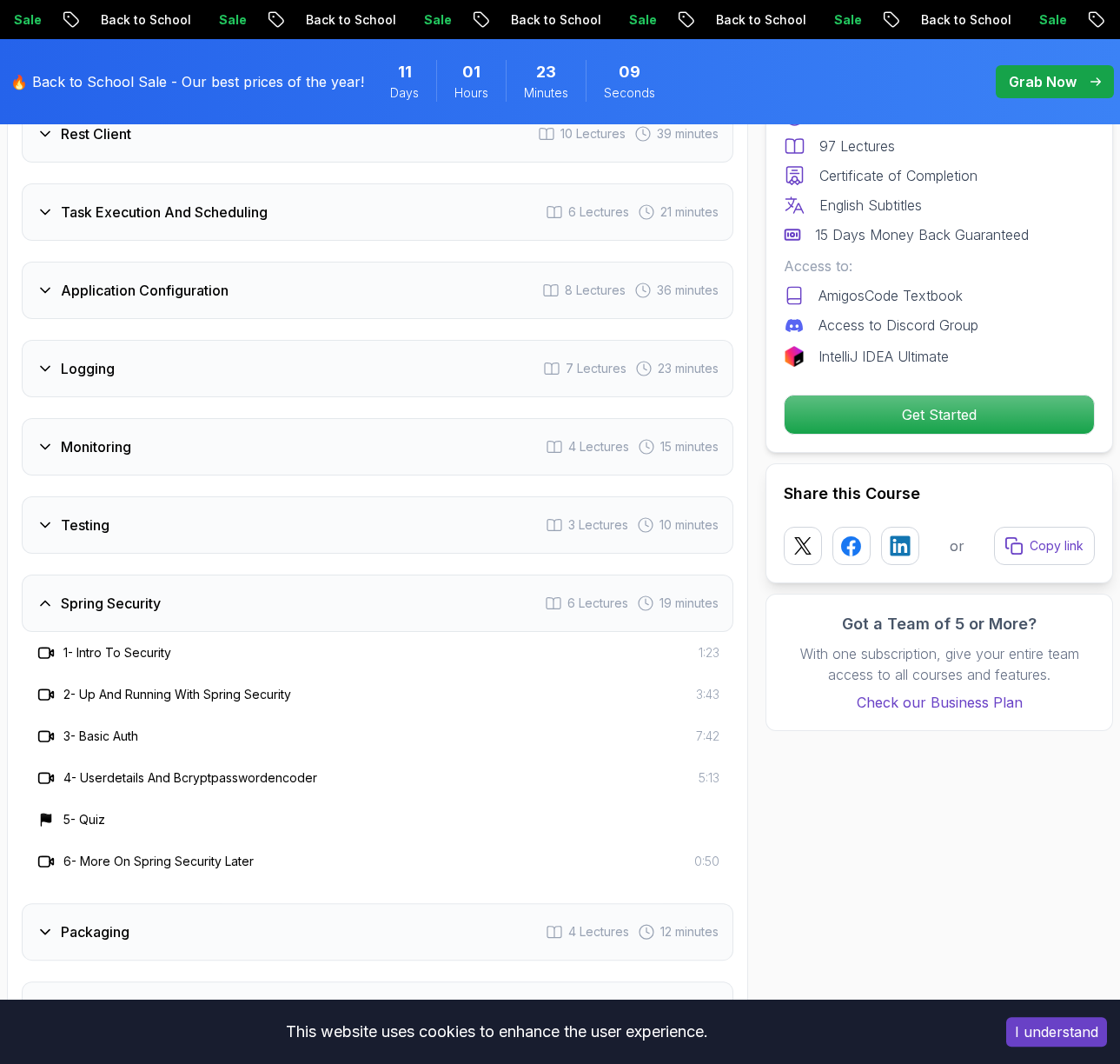
scroll to position [3114, 0]
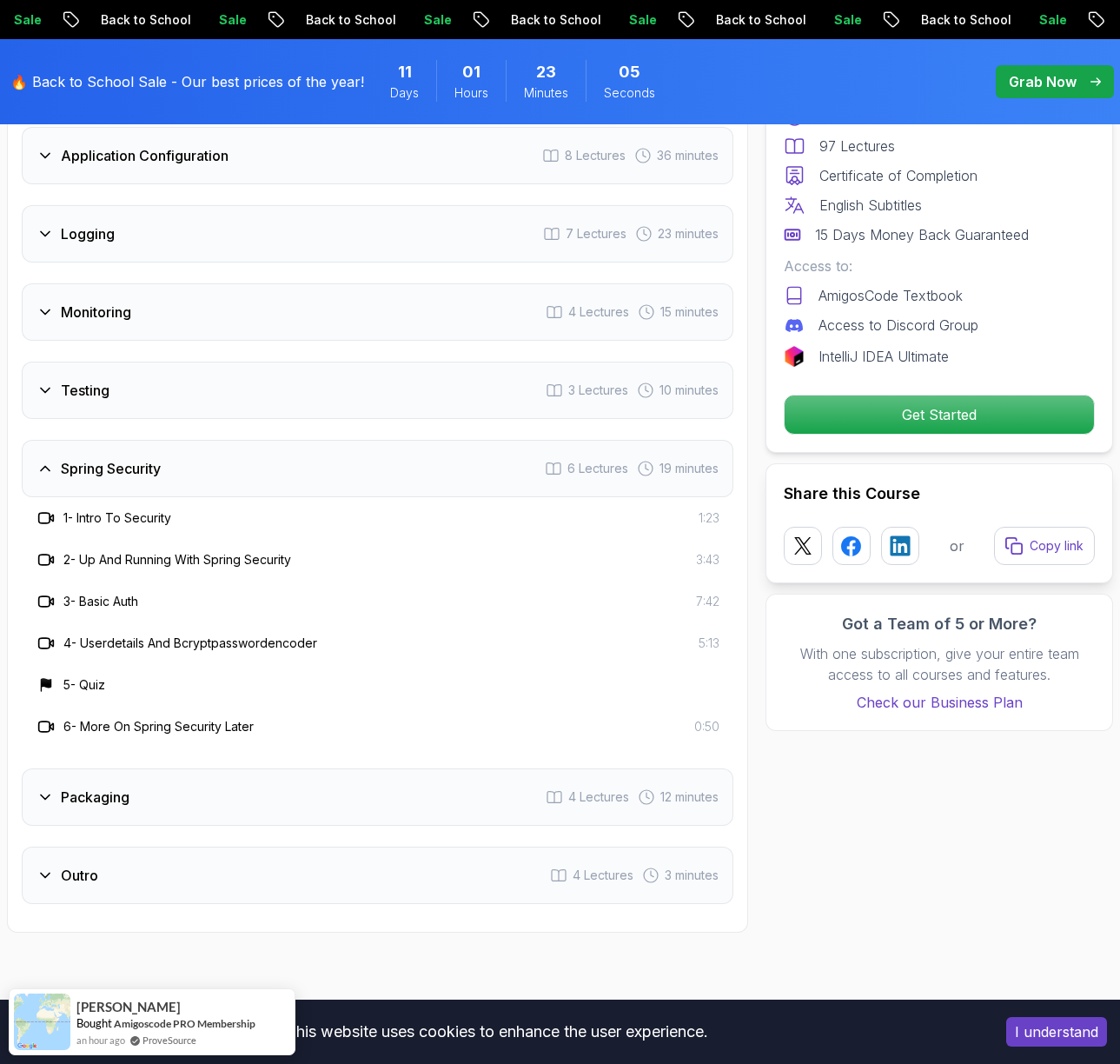
click at [275, 470] on div "Spring Security 6 Lectures 19 minutes" at bounding box center [378, 468] width 712 height 58
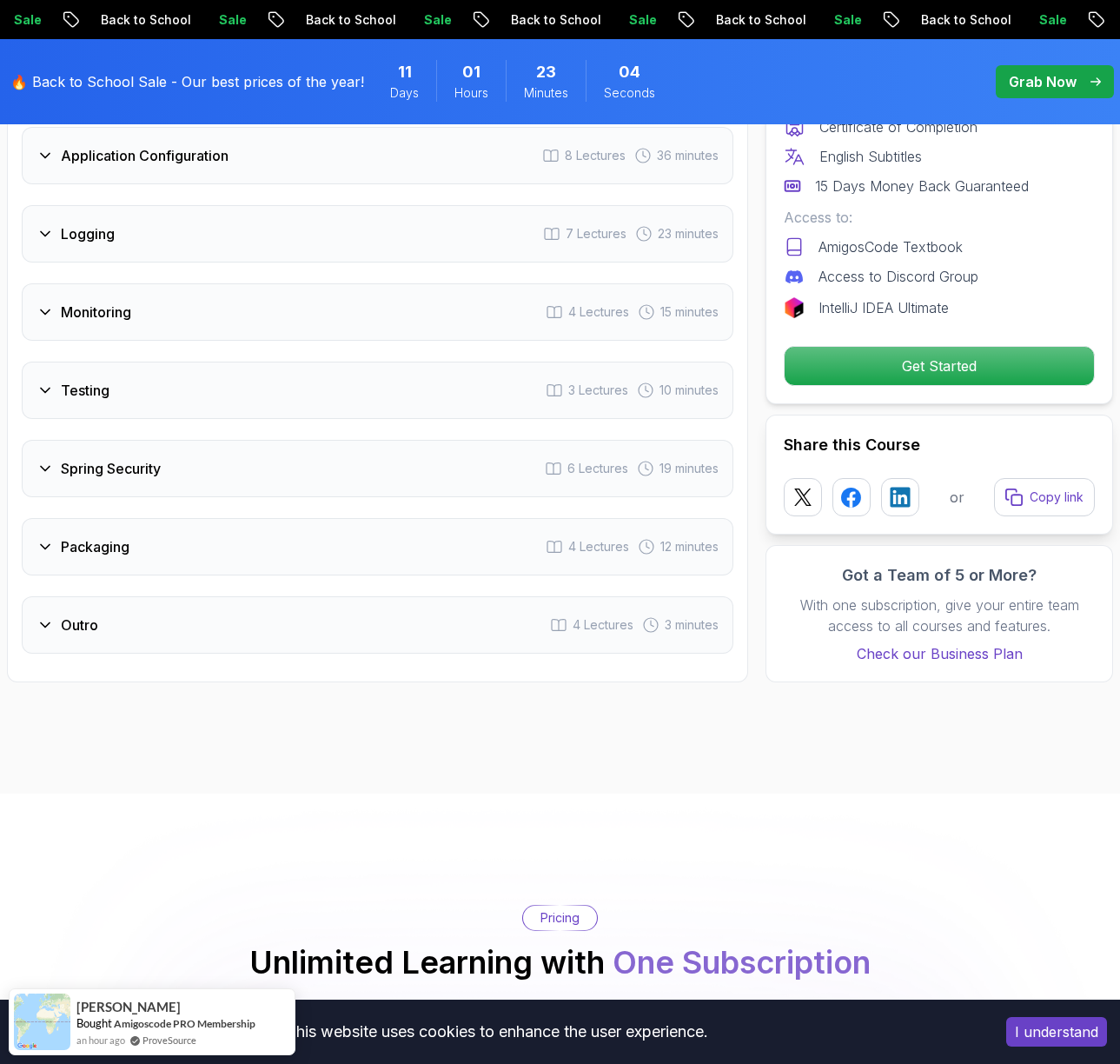
click at [264, 539] on div "Packaging 4 Lectures 12 minutes" at bounding box center [378, 547] width 712 height 58
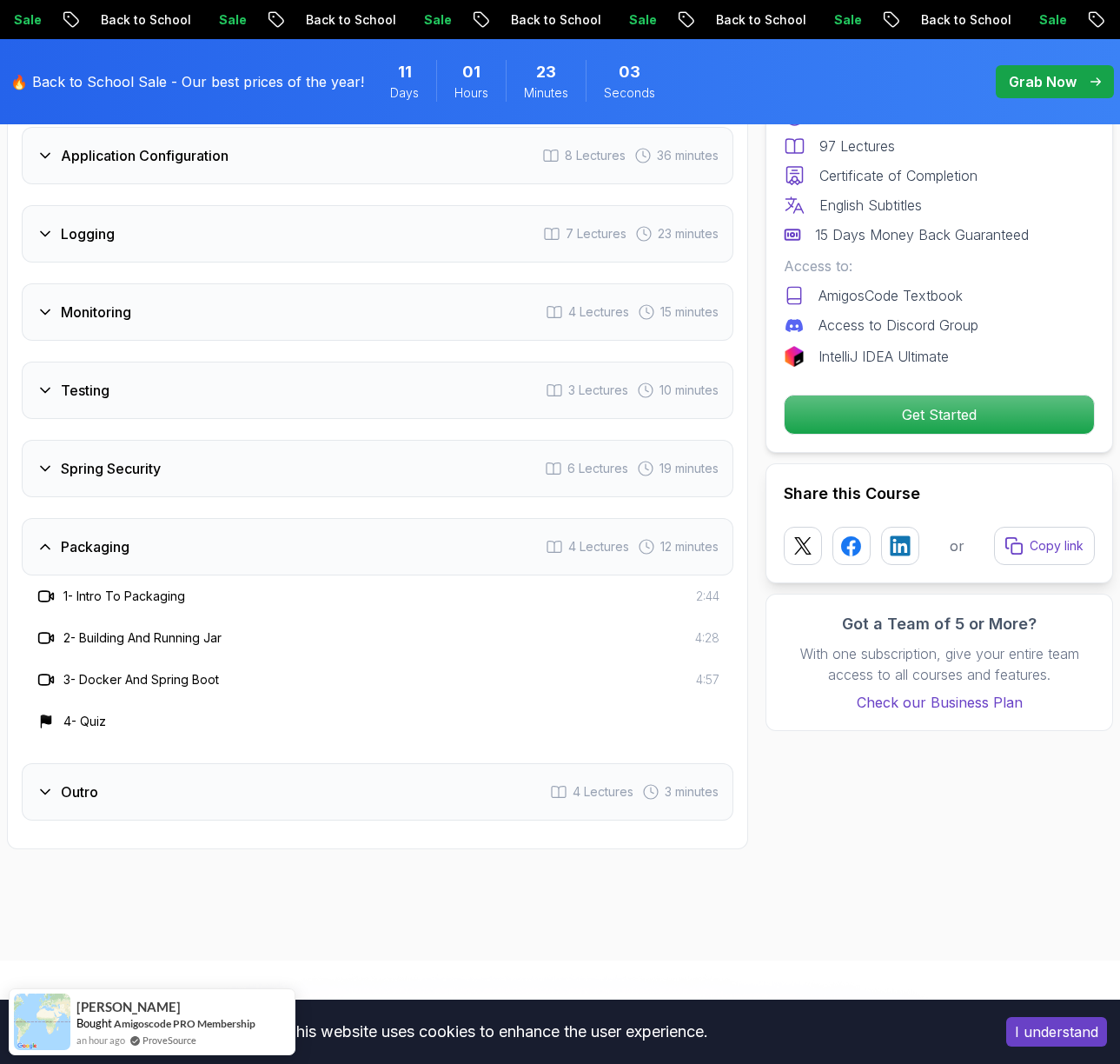
click at [264, 539] on div "Packaging 4 Lectures 12 minutes" at bounding box center [378, 547] width 712 height 58
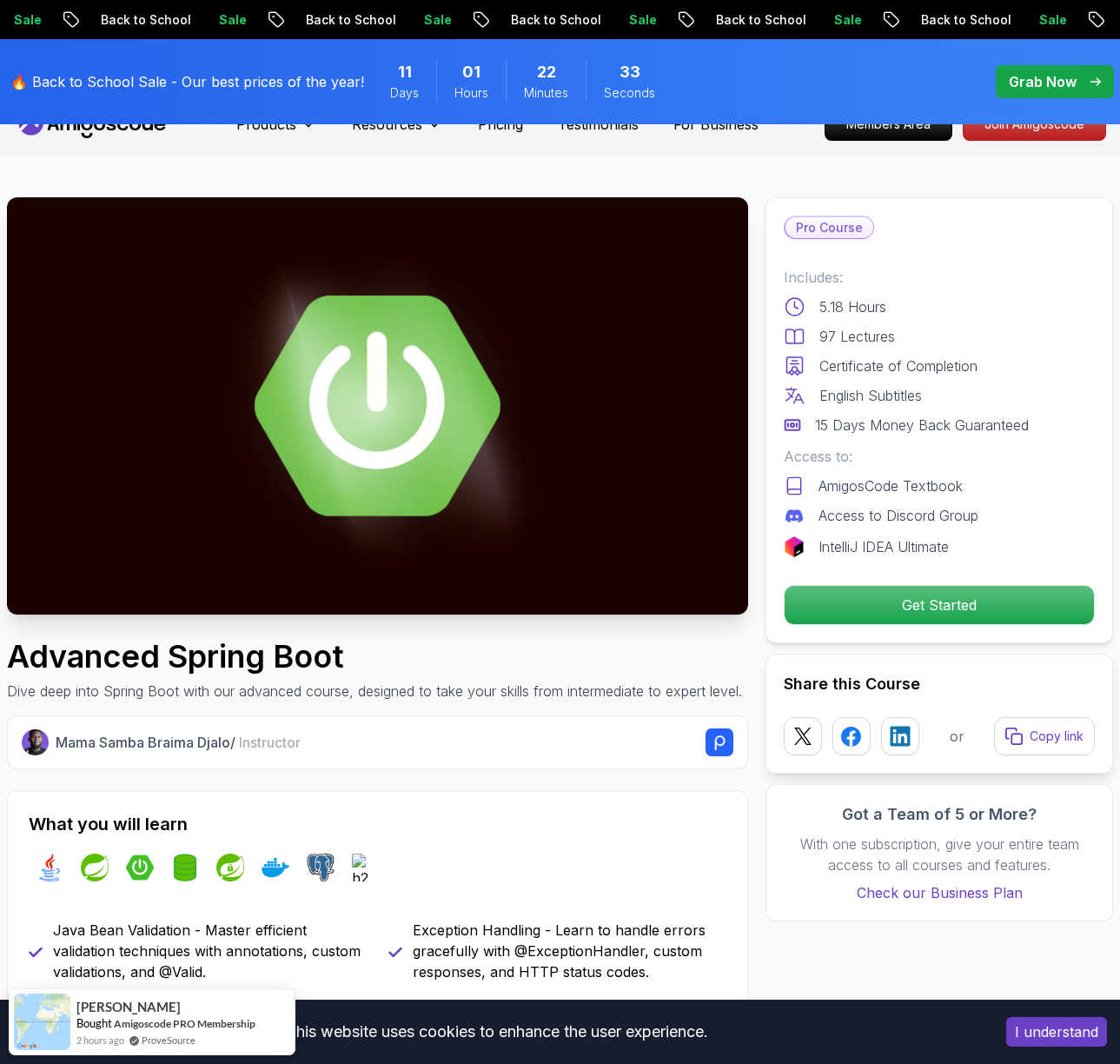
scroll to position [0, 0]
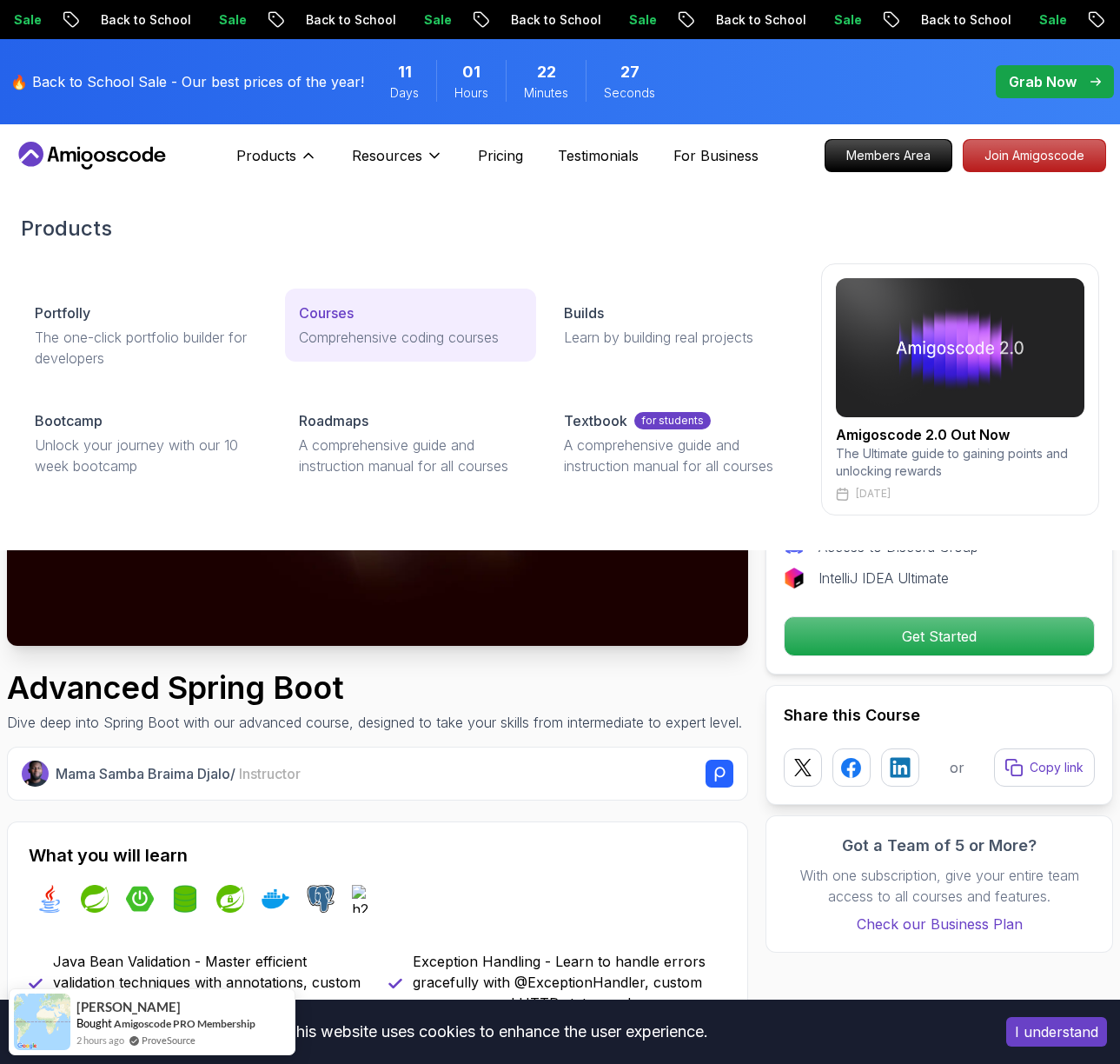
click at [319, 311] on p "Courses" at bounding box center [326, 313] width 55 height 21
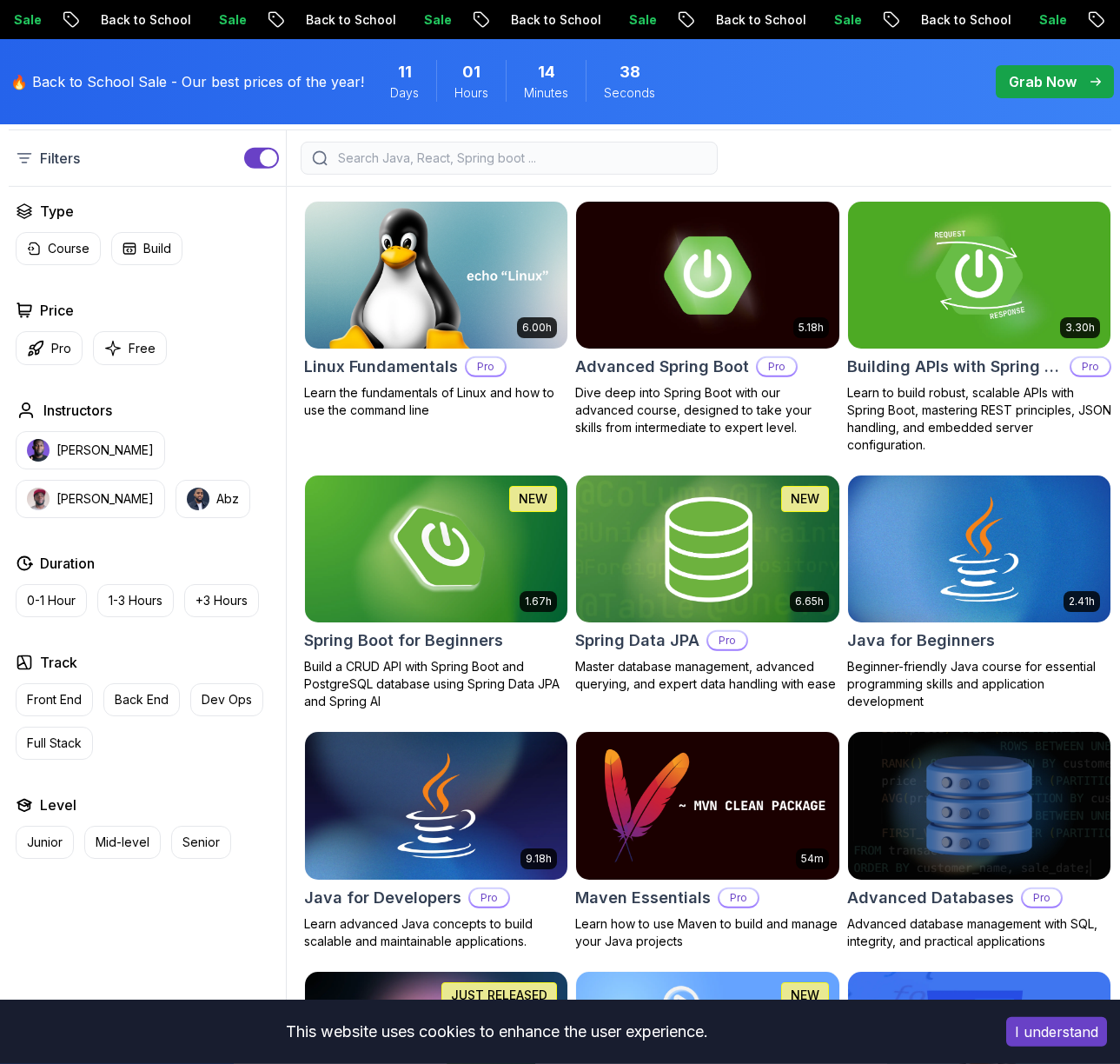
scroll to position [542, 0]
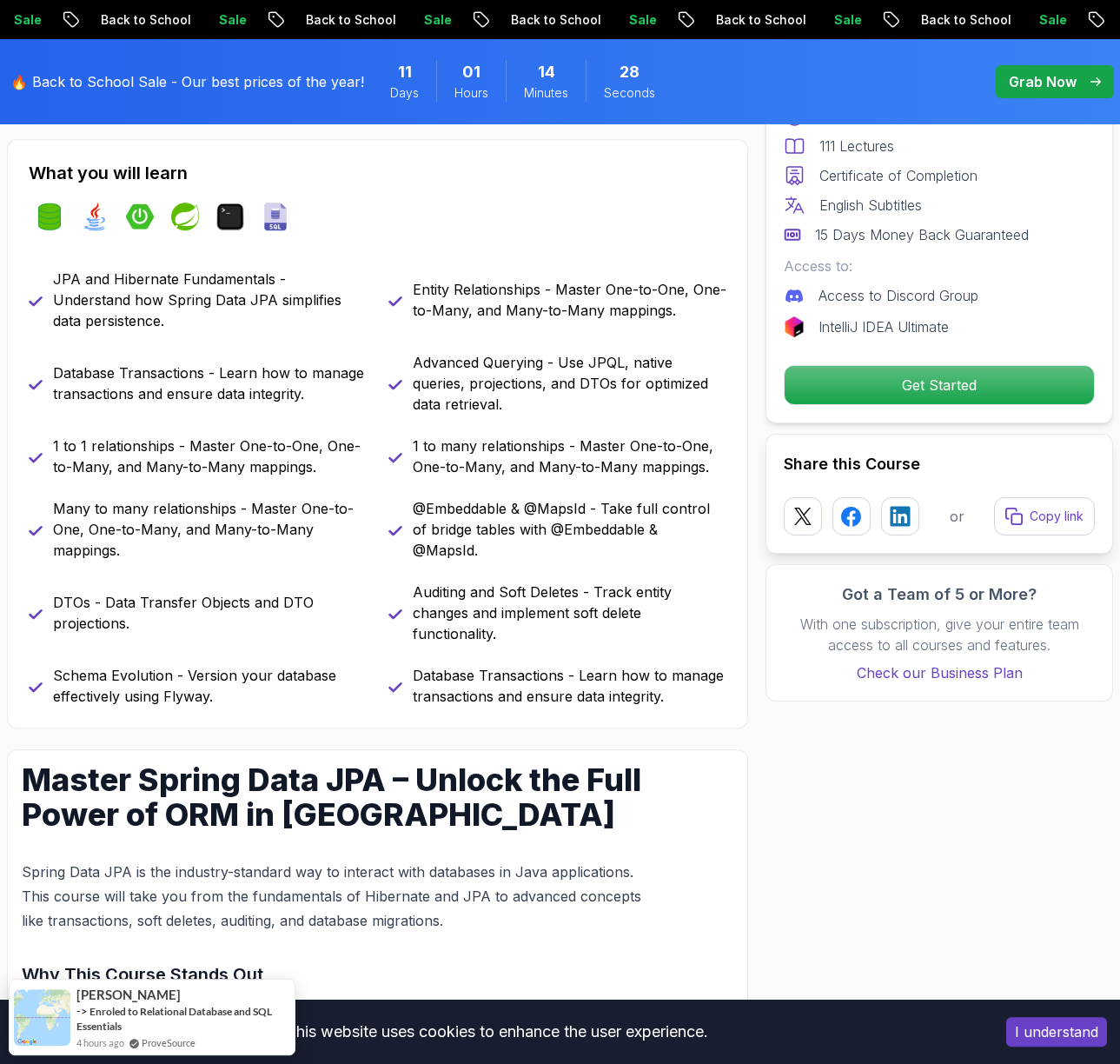
scroll to position [584, 0]
